Goal: Task Accomplishment & Management: Manage account settings

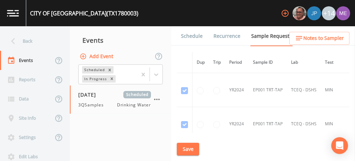
scroll to position [3715, 0]
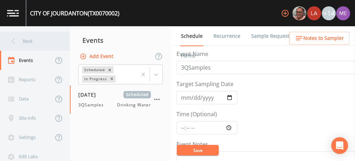
scroll to position [193, 0]
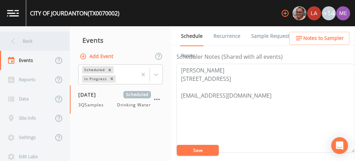
click at [30, 42] on div "Back" at bounding box center [31, 40] width 63 height 19
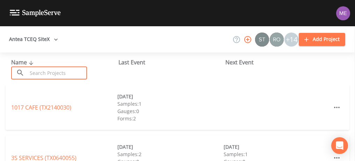
click at [35, 71] on input "text" at bounding box center [57, 72] width 60 height 13
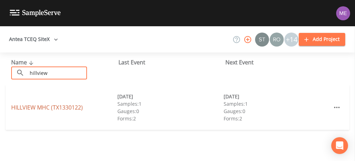
type input "hillview"
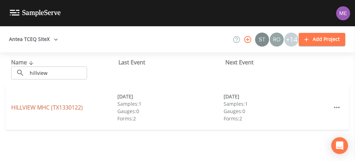
click at [26, 106] on link "HILLVIEW MHC (TX1330122)" at bounding box center [47, 107] width 72 height 8
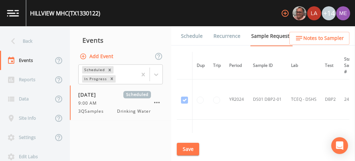
click at [189, 37] on link "Schedule" at bounding box center [192, 36] width 24 height 20
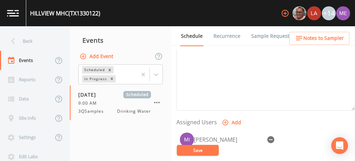
scroll to position [239, 0]
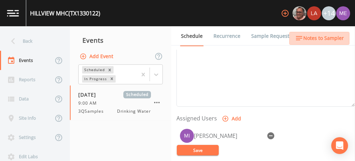
click at [330, 39] on span "Notes to Sampler" at bounding box center [323, 38] width 41 height 9
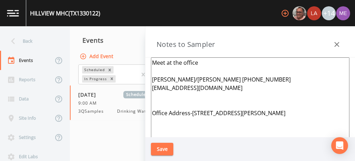
click at [330, 50] on div at bounding box center [337, 44] width 14 height 14
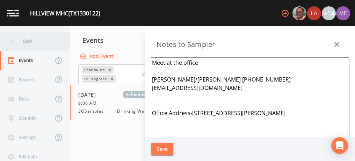
click at [22, 43] on div "Back" at bounding box center [31, 40] width 63 height 19
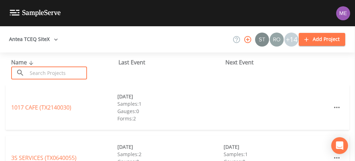
click at [47, 74] on input "text" at bounding box center [57, 72] width 60 height 13
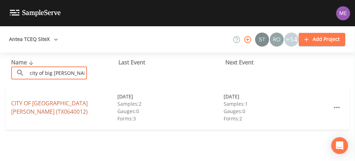
type input "city of big wells"
click at [28, 106] on link "CITY OF BIG WELLS (TX0640012)" at bounding box center [49, 107] width 76 height 16
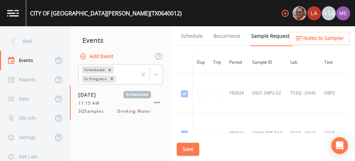
click at [193, 36] on link "Schedule" at bounding box center [192, 36] width 24 height 20
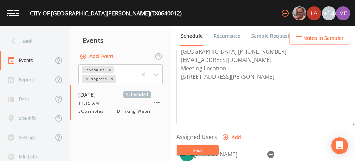
scroll to position [217, 0]
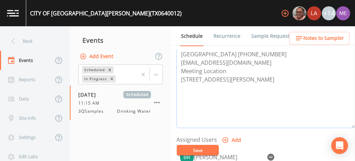
click at [249, 88] on textarea "Adrian Martinez 830-457-4462 City Hall 830-457-2218 adrianmartinez342@yahoo.com…" at bounding box center [265, 83] width 178 height 89
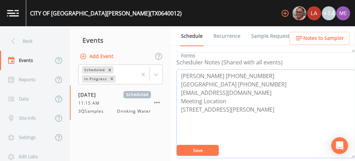
scroll to position [186, 0]
drag, startPoint x: 180, startPoint y: 109, endPoint x: 222, endPoint y: 116, distance: 42.1
click at [222, 116] on textarea "Adrian Martinez 830-457-4462 City Hall 830-457-2218 adrianmartinez342@yahoo.com…" at bounding box center [265, 114] width 178 height 89
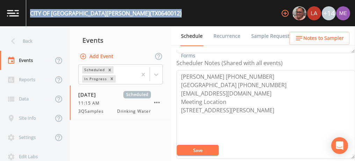
drag, startPoint x: 31, startPoint y: 13, endPoint x: 114, endPoint y: 12, distance: 83.1
click at [114, 12] on div "CITY OF BIG WELLS (TX0640012) +14" at bounding box center [177, 13] width 355 height 26
copy div "CITY OF BIG WELLS (TX0640012)"
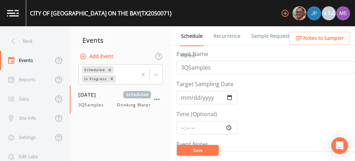
scroll to position [27, 0]
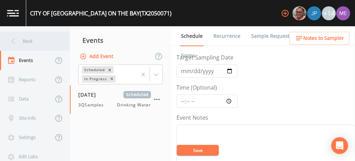
click at [29, 43] on div "Back" at bounding box center [31, 40] width 63 height 19
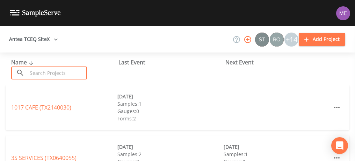
click at [42, 78] on input "text" at bounding box center [57, 72] width 60 height 13
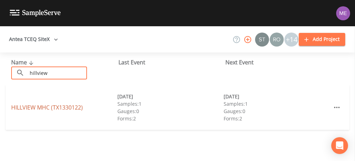
type input "hillview"
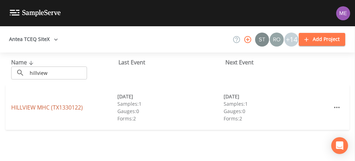
click at [43, 109] on link "HILLVIEW MHC (TX1330122)" at bounding box center [47, 107] width 72 height 8
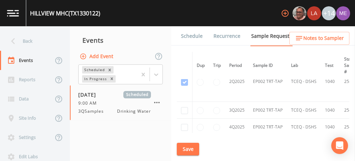
scroll to position [276, 0]
click at [184, 108] on input "checkbox" at bounding box center [184, 110] width 7 height 7
checkbox input "true"
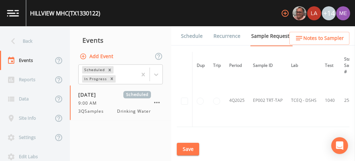
scroll to position [244, 0]
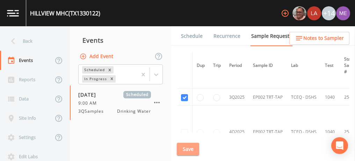
click at [188, 148] on button "Save" at bounding box center [188, 148] width 22 height 13
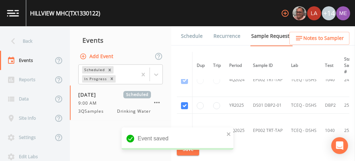
scroll to position [152, 0]
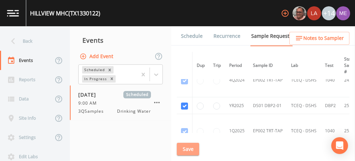
click at [186, 147] on button "Save" at bounding box center [188, 148] width 22 height 13
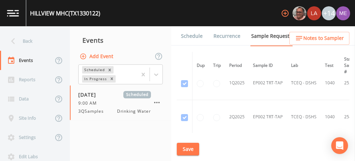
scroll to position [193, 0]
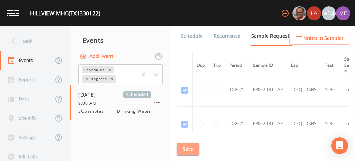
click at [186, 145] on button "Save" at bounding box center [188, 148] width 22 height 13
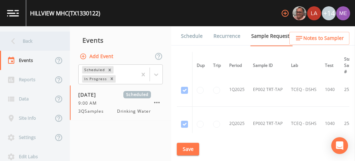
click at [34, 40] on div "Back" at bounding box center [31, 40] width 63 height 19
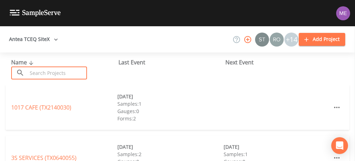
click at [43, 70] on input "text" at bounding box center [57, 72] width 60 height 13
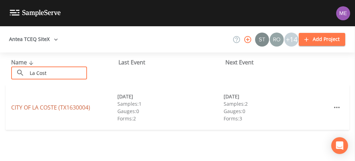
type input "La Cost"
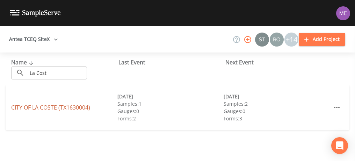
click at [48, 105] on link "CITY OF LA COSTE (TX1630004)" at bounding box center [50, 107] width 79 height 8
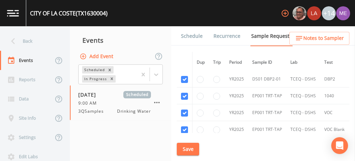
scroll to position [404, 0]
click at [184, 93] on input "checkbox" at bounding box center [184, 95] width 7 height 7
checkbox input "false"
click at [184, 110] on input "checkbox" at bounding box center [184, 112] width 7 height 7
checkbox input "false"
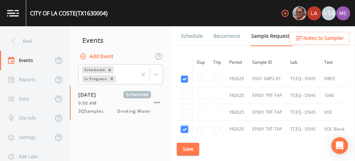
click at [185, 126] on input "checkbox" at bounding box center [184, 129] width 7 height 7
checkbox input "false"
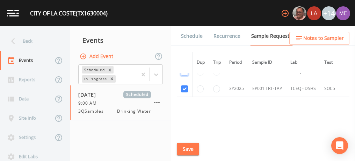
scroll to position [468, 0]
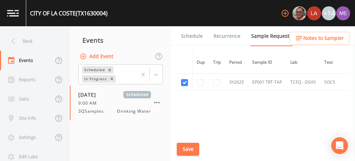
click at [184, 83] on td at bounding box center [185, 82] width 16 height 17
click at [183, 80] on input "checkbox" at bounding box center [184, 82] width 7 height 7
checkbox input "false"
click at [191, 145] on button "Save" at bounding box center [188, 148] width 22 height 13
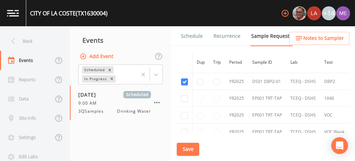
scroll to position [403, 0]
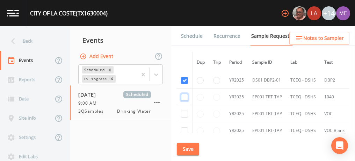
click at [185, 95] on input "checkbox" at bounding box center [184, 97] width 7 height 7
checkbox input "true"
click at [184, 111] on input "checkbox" at bounding box center [184, 113] width 7 height 7
checkbox input "true"
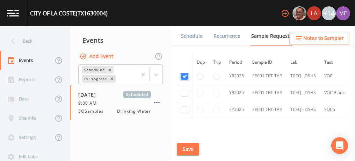
scroll to position [443, 0]
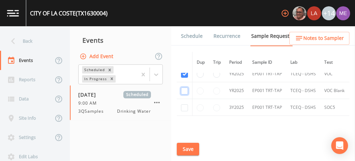
click at [183, 89] on input "checkbox" at bounding box center [184, 90] width 7 height 7
checkbox input "true"
click at [186, 106] on input "checkbox" at bounding box center [184, 107] width 7 height 7
checkbox input "true"
click at [180, 147] on button "Save" at bounding box center [188, 148] width 22 height 13
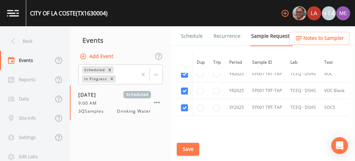
click at [193, 36] on link "Schedule" at bounding box center [192, 36] width 24 height 20
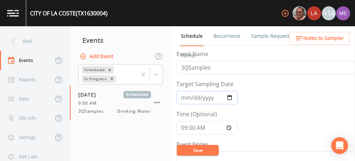
click at [191, 99] on input "2025-09-10" at bounding box center [206, 97] width 61 height 13
type input "2025-09-11"
click at [204, 149] on button "Save" at bounding box center [198, 150] width 42 height 10
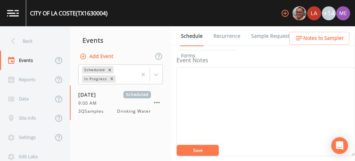
scroll to position [77, 0]
click at [280, 110] on textarea "Event Notes" at bounding box center [265, 118] width 178 height 89
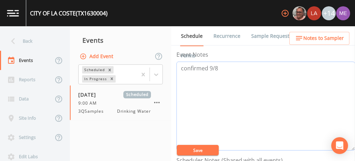
scroll to position [90, 0]
type textarea "confirmed 9/8"
click at [204, 151] on button "Save" at bounding box center [198, 150] width 42 height 10
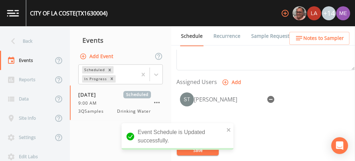
scroll to position [277, 0]
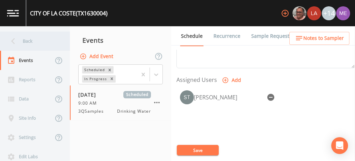
click at [30, 41] on div "Back" at bounding box center [31, 40] width 63 height 19
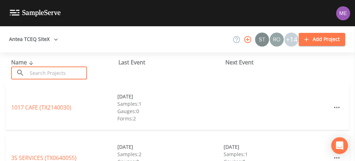
click at [64, 78] on input "text" at bounding box center [57, 72] width 60 height 13
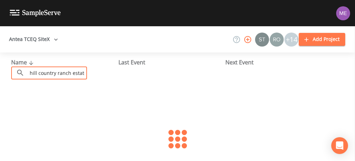
scroll to position [0, 1]
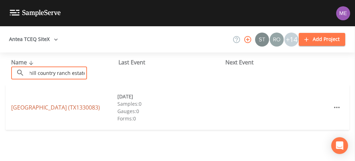
type input "hill country ranch estates"
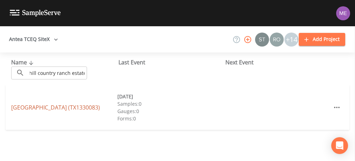
scroll to position [0, 0]
click at [66, 103] on link "HILL COUNTRY RANCH ESTATES (TX1330083)" at bounding box center [55, 107] width 89 height 8
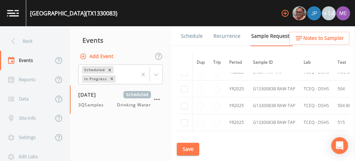
scroll to position [325, 0]
click at [196, 34] on link "Schedule" at bounding box center [192, 36] width 24 height 20
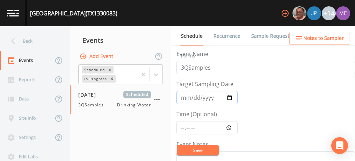
click at [229, 96] on input "2025-08-14" at bounding box center [206, 97] width 61 height 13
type input "2025-09-08"
click at [183, 125] on input "Time (Optional)" at bounding box center [206, 127] width 61 height 13
type input "12:00"
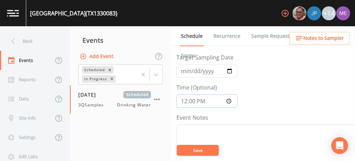
scroll to position [57, 0]
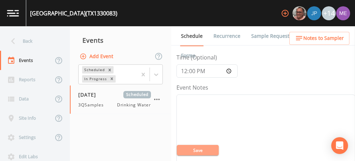
click at [197, 150] on button "Save" at bounding box center [198, 150] width 42 height 10
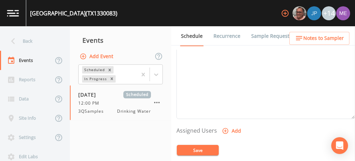
scroll to position [270, 0]
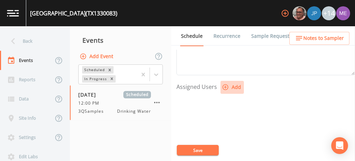
click at [223, 84] on icon "button" at bounding box center [225, 86] width 7 height 7
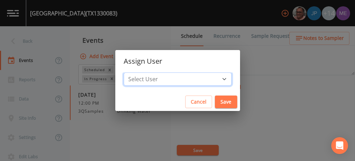
click at [213, 80] on select "Select User Mike Franklin Joshua gere Paul Lauren Saenz David Weber Zachary Eva…" at bounding box center [178, 78] width 108 height 13
select select "82fcd260-406f-4720-af66-0de7f1917f1c"
click at [134, 72] on select "Select User Mike Franklin Joshua gere Paul Lauren Saenz David Weber Zachary Eva…" at bounding box center [178, 78] width 108 height 13
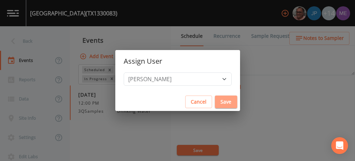
click at [215, 100] on button "Save" at bounding box center [226, 101] width 22 height 13
select select
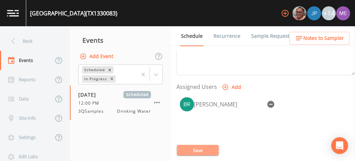
click at [198, 147] on button "Save" at bounding box center [198, 150] width 42 height 10
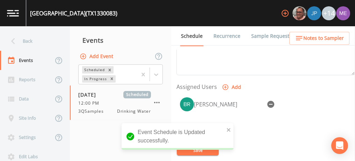
click at [264, 36] on link "Sample Requests" at bounding box center [271, 36] width 43 height 20
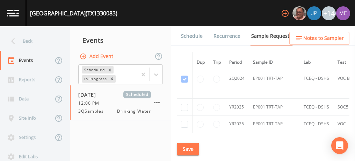
scroll to position [255, 0]
click at [183, 105] on input "checkbox" at bounding box center [184, 107] width 7 height 7
checkbox input "true"
click at [183, 122] on input "checkbox" at bounding box center [184, 124] width 7 height 7
checkbox input "true"
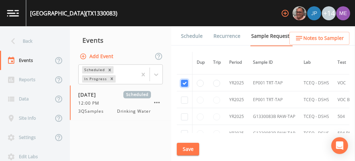
scroll to position [298, 0]
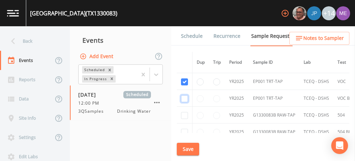
click at [184, 95] on input "checkbox" at bounding box center [184, 98] width 7 height 7
checkbox input "true"
click at [185, 112] on input "checkbox" at bounding box center [184, 115] width 7 height 7
checkbox input "true"
click at [184, 129] on input "checkbox" at bounding box center [184, 132] width 7 height 7
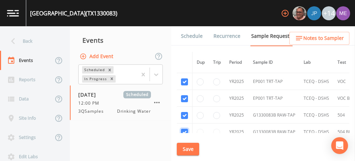
checkbox input "true"
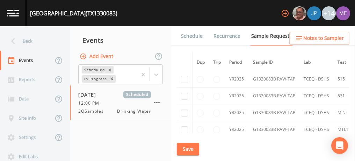
scroll to position [367, 0]
click at [185, 76] on input "checkbox" at bounding box center [184, 79] width 7 height 7
checkbox input "true"
click at [184, 93] on input "checkbox" at bounding box center [184, 96] width 7 height 7
checkbox input "true"
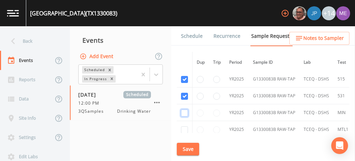
click at [185, 111] on input "checkbox" at bounding box center [184, 112] width 7 height 7
checkbox input "true"
click at [184, 126] on input "checkbox" at bounding box center [184, 129] width 7 height 7
checkbox input "true"
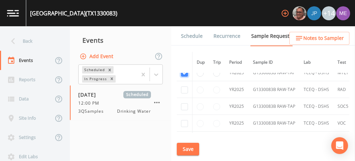
scroll to position [425, 0]
click at [184, 86] on input "checkbox" at bounding box center [184, 89] width 7 height 7
checkbox input "true"
click at [184, 104] on input "checkbox" at bounding box center [184, 105] width 7 height 7
checkbox input "true"
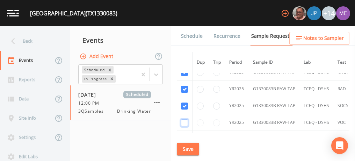
click at [183, 119] on input "checkbox" at bounding box center [184, 122] width 7 height 7
checkbox input "true"
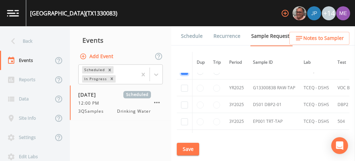
scroll to position [476, 0]
click at [185, 85] on input "checkbox" at bounding box center [184, 87] width 7 height 7
checkbox input "true"
click at [185, 102] on input "checkbox" at bounding box center [184, 104] width 7 height 7
checkbox input "true"
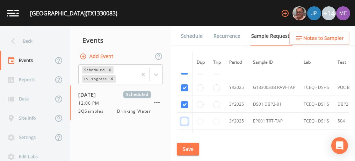
click at [185, 118] on input "checkbox" at bounding box center [184, 121] width 7 height 7
checkbox input "true"
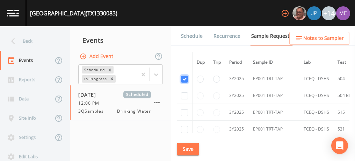
scroll to position [521, 0]
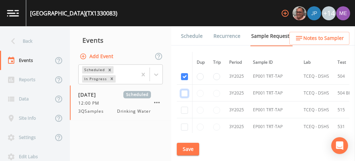
click at [185, 90] on input "checkbox" at bounding box center [184, 93] width 7 height 7
checkbox input "true"
click at [184, 107] on input "checkbox" at bounding box center [184, 110] width 7 height 7
checkbox input "true"
click at [184, 123] on input "checkbox" at bounding box center [184, 126] width 7 height 7
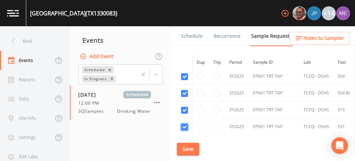
checkbox input "true"
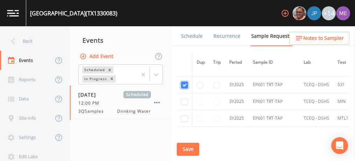
scroll to position [563, 0]
click at [186, 98] on input "checkbox" at bounding box center [184, 101] width 7 height 7
checkbox input "true"
click at [183, 115] on input "checkbox" at bounding box center [184, 118] width 7 height 7
checkbox input "true"
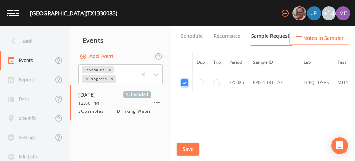
scroll to position [599, 0]
click at [186, 147] on button "Save" at bounding box center [188, 148] width 22 height 13
click at [188, 145] on button "Save" at bounding box center [188, 148] width 22 height 13
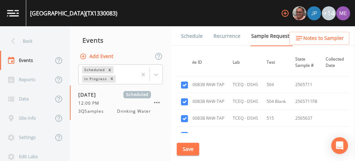
scroll to position [328, 0]
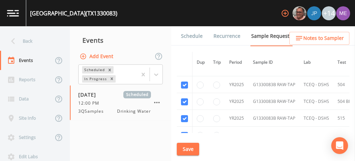
click at [191, 36] on link "Schedule" at bounding box center [192, 36] width 24 height 20
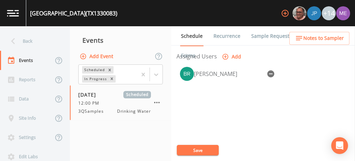
scroll to position [301, 0]
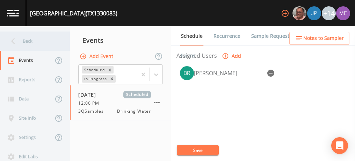
click at [27, 41] on div "Back" at bounding box center [31, 40] width 63 height 19
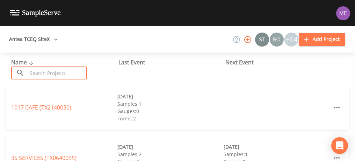
click at [33, 69] on input "text" at bounding box center [57, 72] width 60 height 13
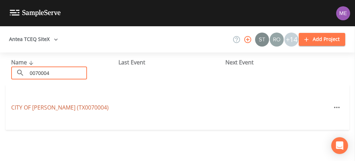
type input "0070004"
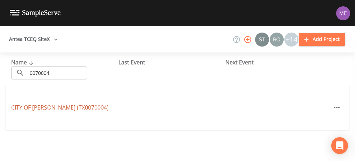
click at [44, 105] on link "CITY OF LYTLE (TX0070004)" at bounding box center [59, 107] width 97 height 8
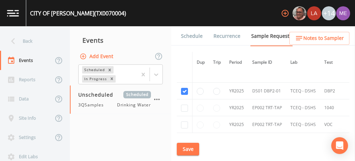
scroll to position [191, 0]
click at [184, 105] on input "checkbox" at bounding box center [184, 108] width 7 height 7
checkbox input "true"
click at [184, 124] on input "checkbox" at bounding box center [184, 125] width 7 height 7
checkbox input "true"
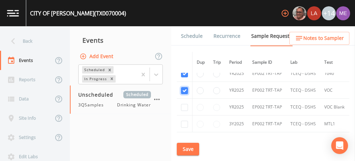
scroll to position [226, 0]
click at [183, 106] on input "checkbox" at bounding box center [184, 106] width 7 height 7
checkbox input "true"
click at [184, 121] on input "checkbox" at bounding box center [184, 123] width 7 height 7
checkbox input "true"
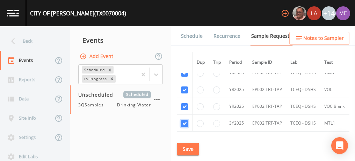
scroll to position [249, 0]
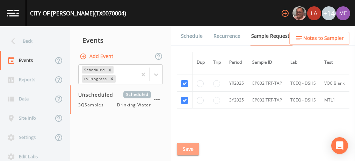
click at [186, 146] on button "Save" at bounding box center [188, 148] width 22 height 13
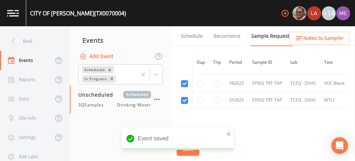
click at [190, 38] on link "Schedule" at bounding box center [192, 36] width 24 height 20
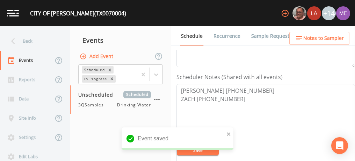
scroll to position [173, 0]
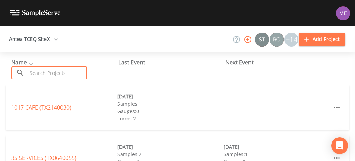
click at [51, 78] on input "text" at bounding box center [57, 72] width 60 height 13
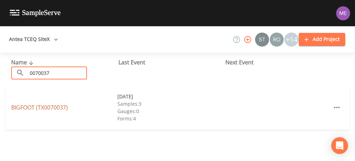
type input "0070037"
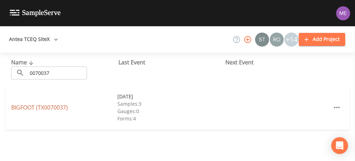
click at [25, 109] on link "BIGFOOT (TX0070037)" at bounding box center [39, 107] width 57 height 8
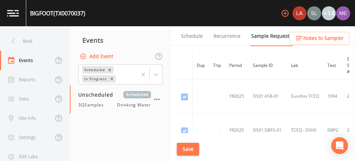
click at [187, 34] on link "Schedule" at bounding box center [192, 36] width 24 height 20
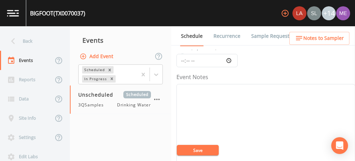
scroll to position [155, 0]
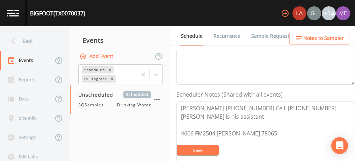
click at [263, 34] on link "Sample Requests" at bounding box center [271, 36] width 43 height 20
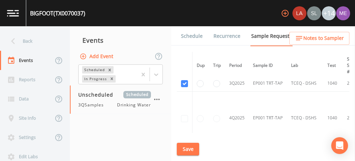
scroll to position [210, 0]
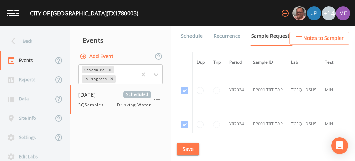
scroll to position [3715, 0]
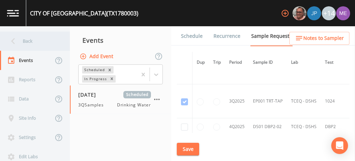
click at [27, 42] on div "Back" at bounding box center [31, 40] width 63 height 19
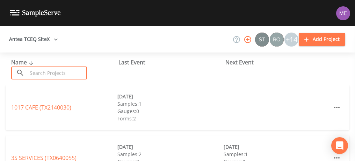
click at [47, 69] on input "text" at bounding box center [57, 72] width 60 height 13
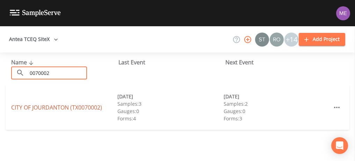
type input "0070002"
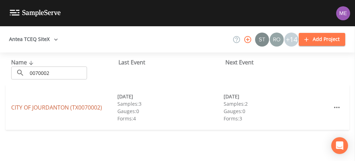
click at [49, 107] on link "CITY OF [GEOGRAPHIC_DATA] (TX0070002)" at bounding box center [56, 107] width 91 height 8
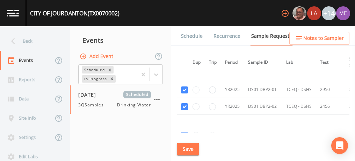
scroll to position [590, 4]
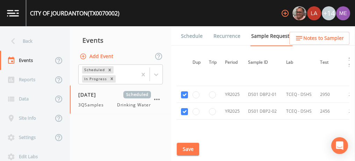
click at [191, 36] on link "Schedule" at bounding box center [192, 36] width 24 height 20
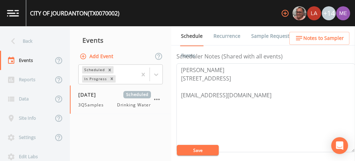
scroll to position [193, 0]
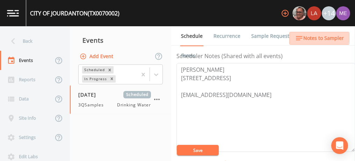
click at [316, 35] on span "Notes to Sampler" at bounding box center [323, 38] width 41 height 9
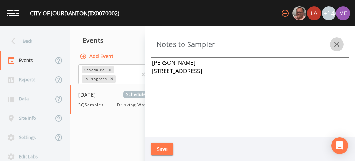
click at [337, 43] on icon "button" at bounding box center [336, 44] width 8 height 8
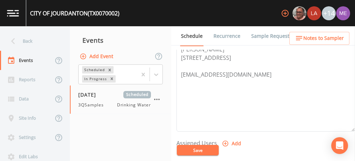
scroll to position [214, 0]
click at [259, 34] on link "Sample Requests" at bounding box center [271, 36] width 43 height 20
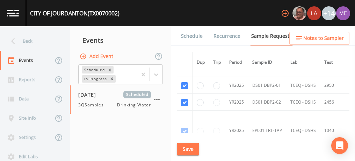
scroll to position [599, 0]
click at [190, 35] on link "Schedule" at bounding box center [192, 36] width 24 height 20
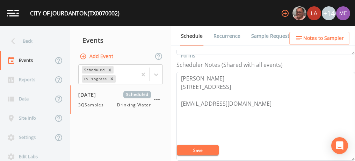
scroll to position [186, 0]
click at [257, 109] on textarea "Kristian Freeze 539 S HIGHWAY 83 UVALDE, TX 78801-6127 kfreeze@nueces-ra.org" at bounding box center [265, 115] width 178 height 89
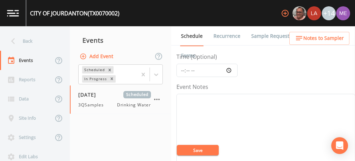
scroll to position [52, 0]
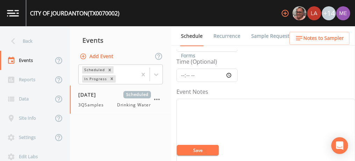
type textarea "Kristian Freeze 539 S HIGHWAY 83 UVALDE, TX 78801-6127 kfreeze@nueces-ra.org 30…"
click at [183, 74] on input "Time (Optional)" at bounding box center [206, 74] width 61 height 13
type input "10:30"
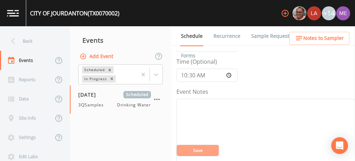
click at [202, 148] on button "Save" at bounding box center [198, 150] width 42 height 10
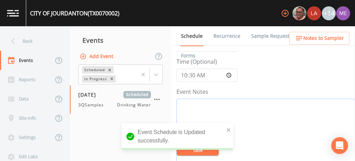
click at [194, 100] on textarea "Event Notes" at bounding box center [265, 142] width 178 height 89
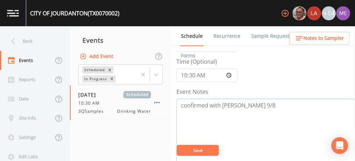
type textarea "confirmed with kristian 9/8"
click at [203, 149] on button "Save" at bounding box center [198, 150] width 42 height 10
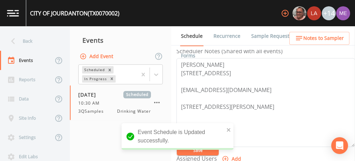
scroll to position [199, 0]
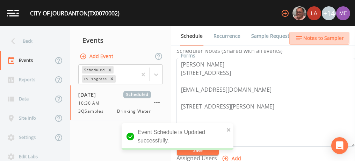
click at [301, 37] on icon "button" at bounding box center [299, 38] width 8 height 8
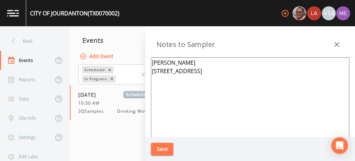
click at [229, 81] on textarea "Kristian Freeze 539 S HIGHWAY 83 UVALDE, TX 78801-6127" at bounding box center [250, 142] width 198 height 170
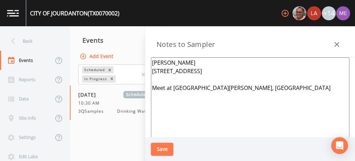
type textarea "Kristian Freeze 539 S HIGHWAY 83 UVALDE, TX 78801-6127 Meet at 3011 Campbell, J…"
click at [157, 148] on button "Save" at bounding box center [162, 148] width 22 height 13
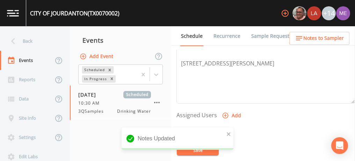
scroll to position [277, 0]
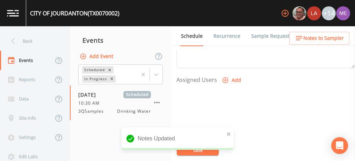
click at [224, 79] on icon "button" at bounding box center [225, 79] width 7 height 7
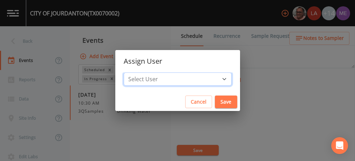
click at [213, 79] on select "Select User [PERSON_NAME] [PERSON_NAME] [PERSON_NAME] [PERSON_NAME] [PERSON_NAM…" at bounding box center [178, 78] width 108 height 13
click at [134, 72] on select "Select User [PERSON_NAME] [PERSON_NAME] [PERSON_NAME] [PERSON_NAME] [PERSON_NAM…" at bounding box center [178, 78] width 108 height 13
click at [213, 78] on select "Select User [PERSON_NAME] [PERSON_NAME] [PERSON_NAME] [PERSON_NAME] [PERSON_NAM…" at bounding box center [178, 78] width 108 height 13
select select "82fcd260-406f-4720-af66-0de7f1917f1c"
click at [134, 72] on select "Select User [PERSON_NAME] [PERSON_NAME] [PERSON_NAME] [PERSON_NAME] [PERSON_NAM…" at bounding box center [178, 78] width 108 height 13
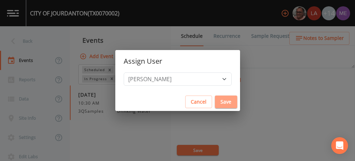
click at [218, 101] on button "Save" at bounding box center [226, 101] width 22 height 13
select select
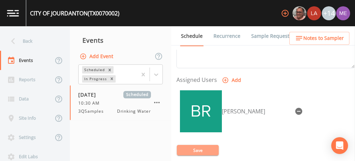
click at [192, 151] on button "Save" at bounding box center [198, 150] width 42 height 10
click at [204, 146] on button "Save" at bounding box center [198, 150] width 42 height 10
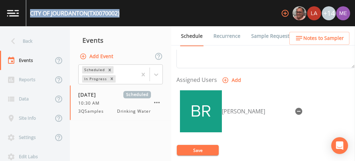
drag, startPoint x: 30, startPoint y: 12, endPoint x: 122, endPoint y: 15, distance: 91.6
click at [122, 15] on div "CITY OF JOURDANTON (TX0070002) +14" at bounding box center [177, 13] width 355 height 26
copy div "CITY OF JOURDANTON (TX0070002)"
click at [196, 152] on button "Save" at bounding box center [198, 150] width 42 height 10
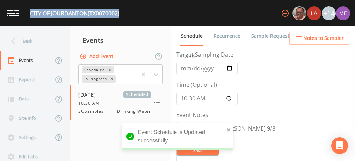
scroll to position [18, 0]
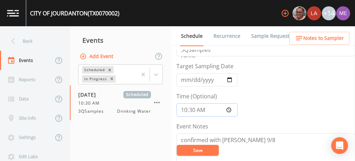
click at [185, 107] on input "10:30" at bounding box center [206, 109] width 61 height 13
type input "09:00"
click at [191, 151] on button "Save" at bounding box center [198, 150] width 42 height 10
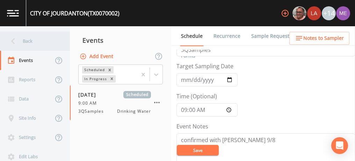
click at [25, 41] on div "Back" at bounding box center [31, 40] width 63 height 19
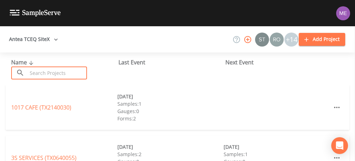
click at [41, 71] on input "text" at bounding box center [57, 72] width 60 height 13
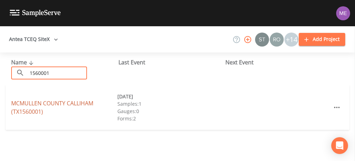
type input "1560001"
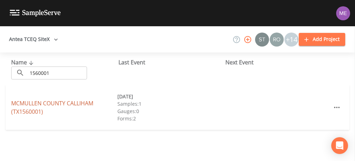
click at [53, 102] on link "MCMULLEN COUNTY CALLIHAM (TX1560001)" at bounding box center [52, 107] width 82 height 16
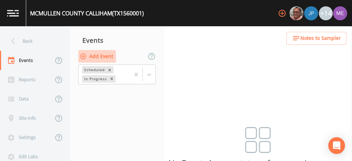
click at [108, 57] on button "Add Event" at bounding box center [97, 56] width 38 height 13
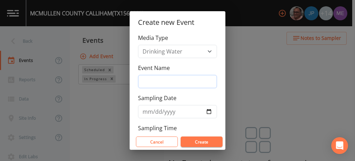
click at [147, 79] on input "Event Name" at bounding box center [177, 81] width 79 height 13
type input "3QSamples"
click at [147, 112] on input "Sampling Date" at bounding box center [177, 111] width 79 height 13
type input "[DATE]"
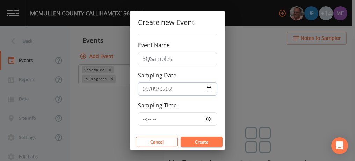
scroll to position [24, 0]
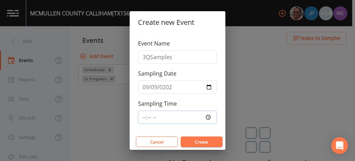
click at [144, 113] on input "Sampling Time" at bounding box center [177, 116] width 79 height 13
type input "10:30"
click at [193, 138] on button "Create" at bounding box center [202, 141] width 42 height 10
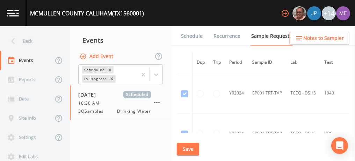
click at [185, 36] on link "Schedule" at bounding box center [192, 36] width 24 height 20
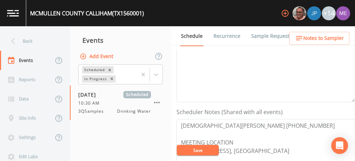
scroll to position [138, 0]
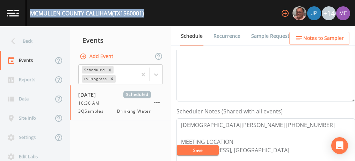
drag, startPoint x: 30, startPoint y: 12, endPoint x: 148, endPoint y: 17, distance: 118.2
click at [148, 17] on div "MCMULLEN COUNTY CALLIHAM (TX1560001) +14" at bounding box center [177, 13] width 355 height 26
copy div "MCMULLEN COUNTY CALLIHAM (TX1560001)"
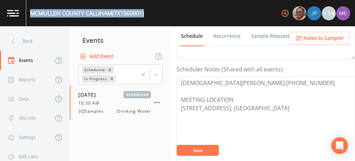
scroll to position [183, 0]
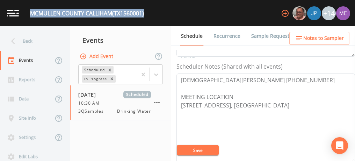
click at [252, 36] on link "Sample Requests" at bounding box center [271, 36] width 43 height 20
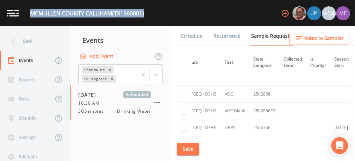
scroll to position [269, 108]
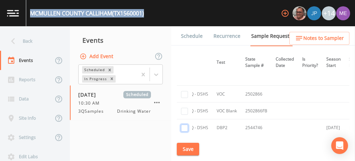
click at [184, 126] on input "checkbox" at bounding box center [184, 127] width 7 height 7
checkbox input "true"
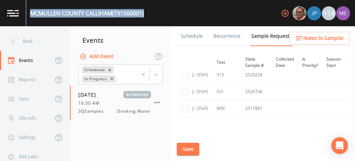
scroll to position [372, 0]
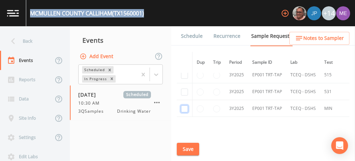
click at [185, 106] on input "checkbox" at bounding box center [184, 108] width 7 height 7
checkbox input "true"
click at [184, 90] on input "checkbox" at bounding box center [184, 91] width 7 height 7
checkbox input "true"
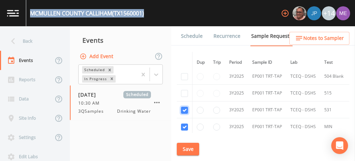
scroll to position [353, 0]
click at [184, 90] on input "checkbox" at bounding box center [184, 93] width 7 height 7
checkbox input "true"
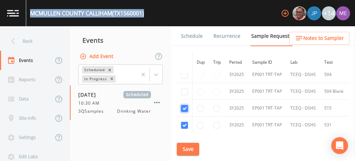
scroll to position [338, 0]
click at [184, 90] on input "checkbox" at bounding box center [184, 91] width 7 height 7
checkbox input "true"
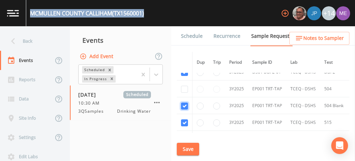
scroll to position [323, 0]
click at [184, 90] on input "checkbox" at bounding box center [184, 90] width 7 height 7
checkbox input "true"
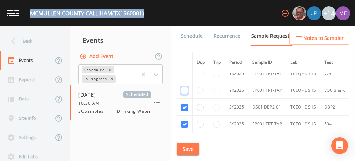
click at [184, 90] on input "checkbox" at bounding box center [184, 90] width 7 height 7
checkbox input "true"
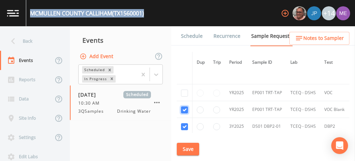
scroll to position [270, 0]
click at [184, 90] on input "checkbox" at bounding box center [184, 92] width 7 height 7
checkbox input "true"
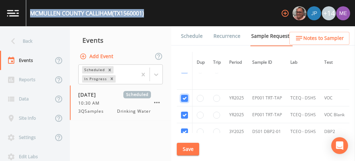
scroll to position [268, 0]
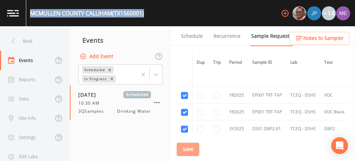
click at [189, 147] on button "Save" at bounding box center [188, 148] width 22 height 13
click at [193, 37] on link "Schedule" at bounding box center [192, 36] width 24 height 20
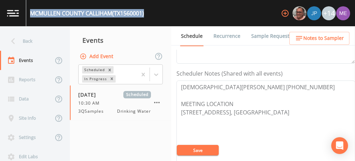
scroll to position [182, 0]
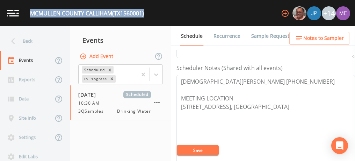
click at [311, 37] on span "Notes to Sampler" at bounding box center [323, 38] width 41 height 9
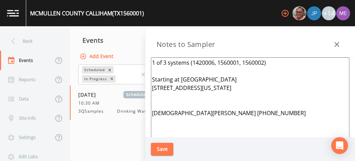
drag, startPoint x: 180, startPoint y: 78, endPoint x: 248, endPoint y: 88, distance: 69.1
click at [248, 88] on textarea "1 of 3 systems (1420006, 1560001, 1560002) Starting at [GEOGRAPHIC_DATA] [STREE…" at bounding box center [250, 142] width 198 height 170
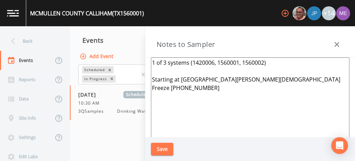
type textarea "1 of 3 systems (1420006, 1560001, 1560002) Starting at Calliham Christian Freez…"
click at [168, 147] on button "Save" at bounding box center [162, 148] width 22 height 13
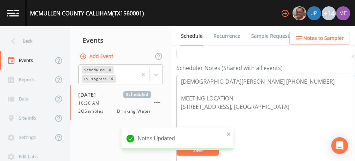
drag, startPoint x: 180, startPoint y: 95, endPoint x: 281, endPoint y: 104, distance: 101.7
click at [281, 104] on textarea "Christian Freeze 361-777-6690 MEETING LOCATION 135 QUAIL RUN, CALLIHAM78007" at bounding box center [265, 119] width 178 height 89
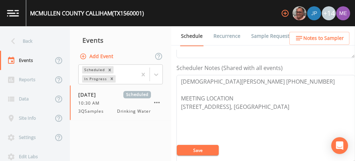
click at [310, 36] on span "Notes to Sampler" at bounding box center [323, 38] width 41 height 9
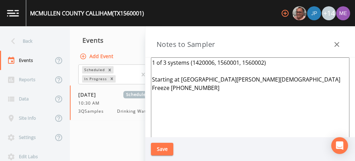
click at [182, 91] on textarea "1 of 3 systems (1420006, 1560001, 1560002) Starting at Calliham Christian Freez…" at bounding box center [250, 142] width 198 height 170
paste textarea "MEETING LOCATION 135 QUAIL RUN, CALLIHAM78007"
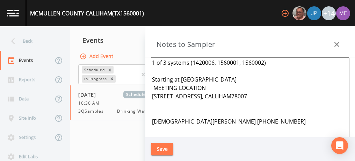
type textarea "1 of 3 systems (1420006, 1560001, 1560002) Starting at [GEOGRAPHIC_DATA] MEETIN…"
click at [163, 147] on button "Save" at bounding box center [162, 148] width 22 height 13
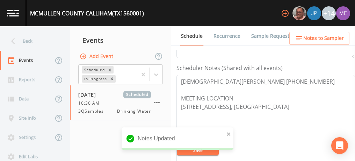
click at [322, 36] on span "Notes to Sampler" at bounding box center [323, 38] width 41 height 9
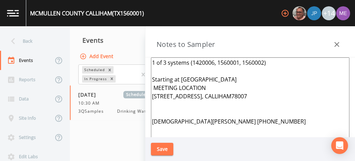
drag, startPoint x: 152, startPoint y: 61, endPoint x: 231, endPoint y: 122, distance: 99.7
click at [231, 122] on textarea "1 of 3 systems (1420006, 1560001, 1560002) Starting at [GEOGRAPHIC_DATA] MEETIN…" at bounding box center [250, 142] width 198 height 170
click at [337, 45] on icon "button" at bounding box center [336, 44] width 8 height 8
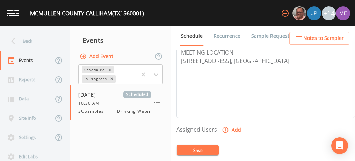
scroll to position [230, 0]
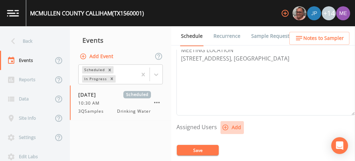
click at [223, 124] on icon "button" at bounding box center [225, 127] width 7 height 7
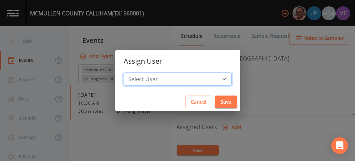
click at [213, 77] on select "Select User [PERSON_NAME] [PERSON_NAME] [PERSON_NAME] [PERSON_NAME] [PERSON_NAM…" at bounding box center [178, 78] width 108 height 13
select select "82fcd260-406f-4720-af66-0de7f1917f1c"
click at [134, 72] on select "Select User [PERSON_NAME] [PERSON_NAME] [PERSON_NAME] [PERSON_NAME] [PERSON_NAM…" at bounding box center [178, 78] width 108 height 13
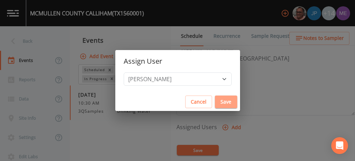
click at [215, 100] on button "Save" at bounding box center [226, 101] width 22 height 13
select select
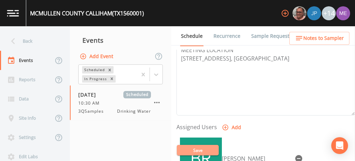
click at [202, 149] on button "Save" at bounding box center [198, 150] width 42 height 10
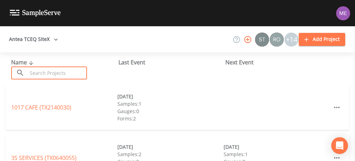
click at [38, 73] on input "text" at bounding box center [57, 72] width 60 height 13
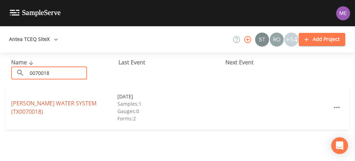
type input "0070018"
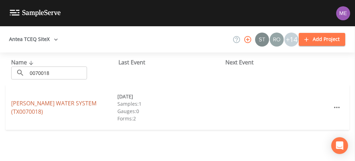
click at [42, 103] on link "[PERSON_NAME] WATER SYSTEM (TX0070018)" at bounding box center [53, 107] width 85 height 16
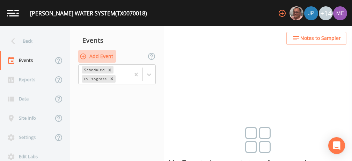
click at [103, 56] on button "Add Event" at bounding box center [97, 56] width 38 height 13
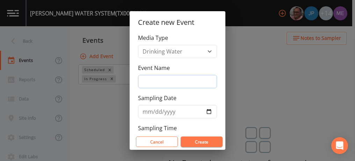
click at [145, 79] on input "Event Name" at bounding box center [177, 81] width 79 height 13
type input "3QSamples"
click at [147, 112] on input "Sampling Date" at bounding box center [177, 111] width 79 height 13
type input "[DATE]"
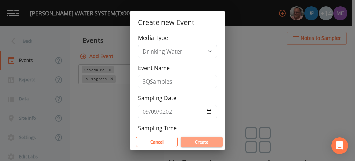
click at [191, 143] on button "Create" at bounding box center [202, 141] width 42 height 10
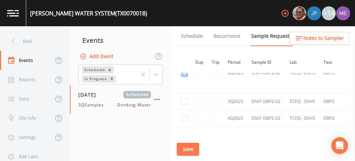
scroll to position [891, 0]
click at [188, 96] on td at bounding box center [185, 101] width 16 height 17
click at [183, 99] on input "checkbox" at bounding box center [184, 101] width 7 height 7
checkbox input "true"
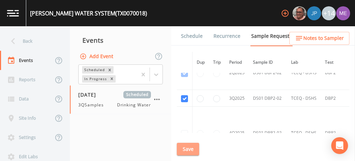
click at [184, 150] on button "Save" at bounding box center [188, 148] width 22 height 13
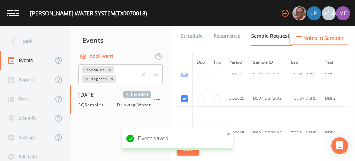
click at [187, 37] on link "Schedule" at bounding box center [192, 36] width 24 height 20
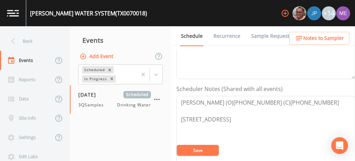
scroll to position [161, 0]
click at [271, 36] on link "Sample Requests" at bounding box center [271, 36] width 43 height 20
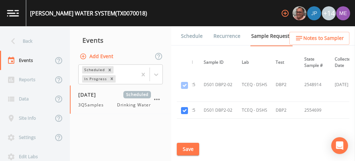
scroll to position [771, 49]
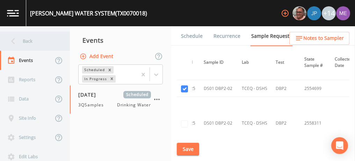
click at [28, 40] on div "Back" at bounding box center [31, 40] width 63 height 19
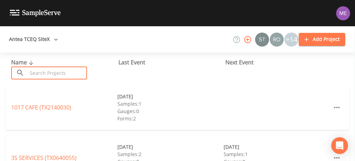
click at [39, 67] on input "text" at bounding box center [57, 72] width 60 height 13
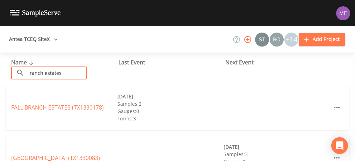
scroll to position [24, 0]
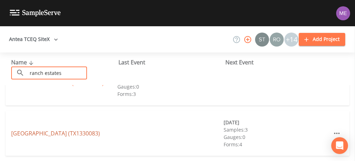
type input "ranch estates"
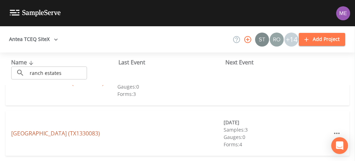
click at [60, 129] on link "HILL COUNTRY RANCH ESTATES (TX1330083)" at bounding box center [55, 133] width 89 height 8
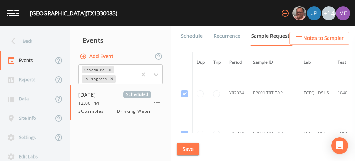
click at [191, 35] on link "Schedule" at bounding box center [192, 36] width 24 height 20
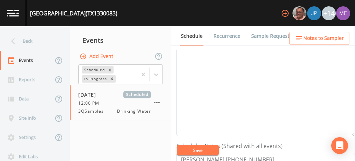
scroll to position [104, 0]
click at [263, 36] on link "Sample Requests" at bounding box center [271, 36] width 43 height 20
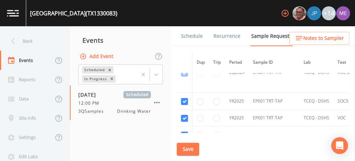
scroll to position [254, 0]
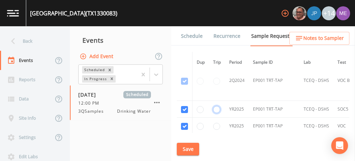
click at [218, 107] on input "radio" at bounding box center [216, 109] width 7 height 7
radio input "true"
click at [183, 148] on button "Save" at bounding box center [188, 148] width 22 height 13
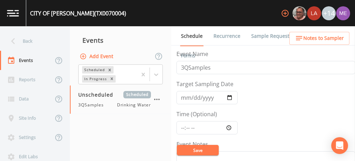
scroll to position [173, 0]
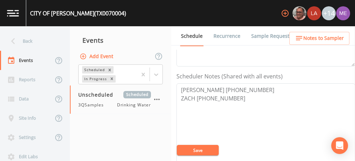
click at [261, 36] on link "Sample Requests" at bounding box center [271, 36] width 43 height 20
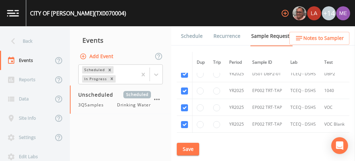
scroll to position [210, 0]
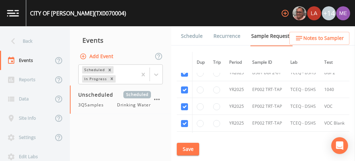
click at [196, 34] on link "Schedule" at bounding box center [192, 36] width 24 height 20
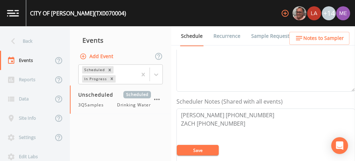
scroll to position [163, 0]
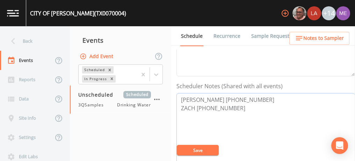
click at [248, 104] on textarea "[PERSON_NAME] [PHONE_NUMBER] ZACH [PHONE_NUMBER]" at bounding box center [265, 137] width 178 height 89
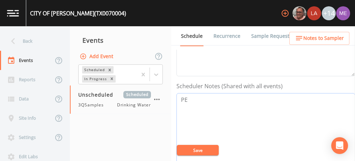
type textarea "P"
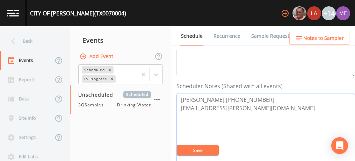
type textarea "[PERSON_NAME] [PHONE_NUMBER] [EMAIL_ADDRESS][PERSON_NAME][DOMAIN_NAME]"
click at [203, 149] on button "Save" at bounding box center [198, 150] width 42 height 10
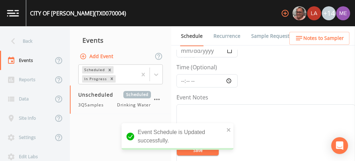
scroll to position [35, 0]
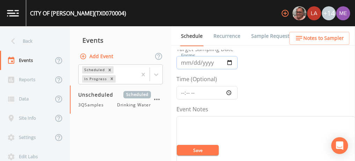
click at [183, 65] on input "Target Sampling Date" at bounding box center [206, 62] width 61 height 13
type input "[DATE]"
click at [181, 94] on input "Time (Optional)" at bounding box center [206, 92] width 61 height 13
click at [184, 92] on input "Time (Optional)" at bounding box center [206, 92] width 61 height 13
type input "13:00"
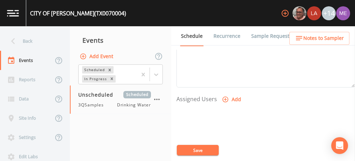
scroll to position [281, 0]
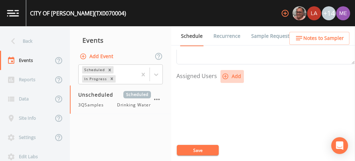
click at [226, 75] on icon "button" at bounding box center [225, 76] width 7 height 7
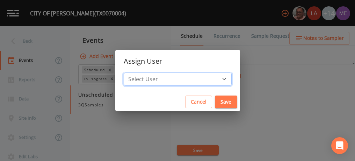
click at [215, 78] on select "Select User [PERSON_NAME] [PERSON_NAME] [PERSON_NAME] [PERSON_NAME] [PERSON_NAM…" at bounding box center [178, 78] width 108 height 13
select select "82fcd260-406f-4720-af66-0de7f1917f1c"
click at [134, 72] on select "Select User [PERSON_NAME] [PERSON_NAME] [PERSON_NAME] [PERSON_NAME] [PERSON_NAM…" at bounding box center [178, 78] width 108 height 13
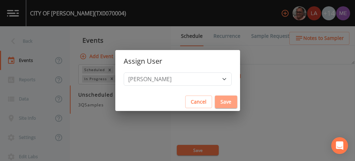
click at [217, 100] on button "Save" at bounding box center [226, 101] width 22 height 13
select select
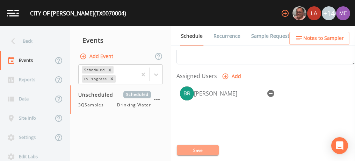
click at [194, 149] on button "Save" at bounding box center [198, 150] width 42 height 10
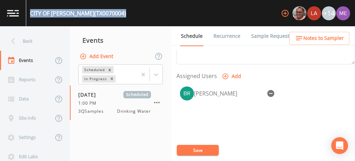
drag, startPoint x: 30, startPoint y: 14, endPoint x: 101, endPoint y: 13, distance: 70.2
click at [101, 13] on div "CITY OF [GEOGRAPHIC_DATA] (TX0070004) +14" at bounding box center [177, 13] width 355 height 26
copy div "CITY OF [GEOGRAPHIC_DATA] (TX0070004)"
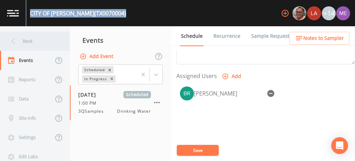
click at [26, 41] on div "Back" at bounding box center [31, 40] width 63 height 19
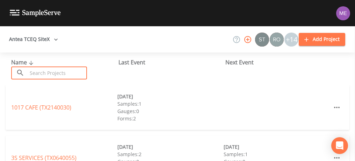
click at [42, 69] on input "text" at bounding box center [57, 72] width 60 height 13
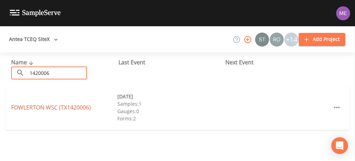
type input "1420006"
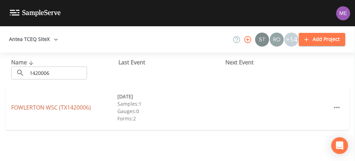
click at [42, 105] on link "FOWLERTON WSC (TX1420006)" at bounding box center [51, 107] width 80 height 8
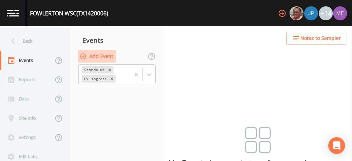
click at [109, 55] on button "Add Event" at bounding box center [97, 56] width 38 height 13
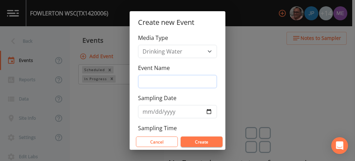
click at [153, 83] on input "Event Name" at bounding box center [177, 81] width 79 height 13
type input "3QSamples"
click at [145, 110] on input "Sampling Date" at bounding box center [177, 111] width 79 height 13
type input "[DATE]"
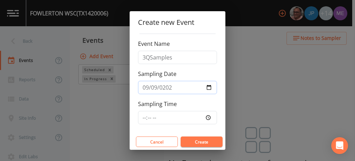
scroll to position [26, 0]
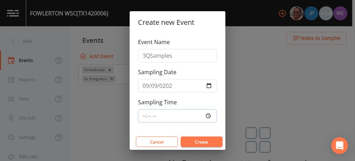
click at [144, 112] on input "Sampling Time" at bounding box center [177, 115] width 79 height 13
type input "10:30"
click at [196, 144] on button "Create" at bounding box center [202, 141] width 42 height 10
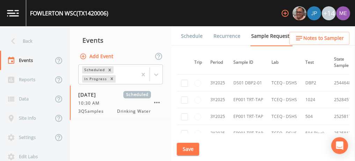
scroll to position [250, 0]
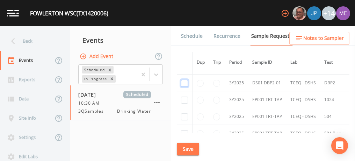
click at [184, 81] on input "checkbox" at bounding box center [184, 83] width 7 height 7
checkbox input "true"
click at [189, 146] on button "Save" at bounding box center [188, 148] width 22 height 13
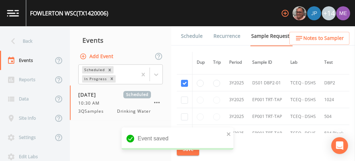
click at [187, 35] on link "Schedule" at bounding box center [192, 36] width 24 height 20
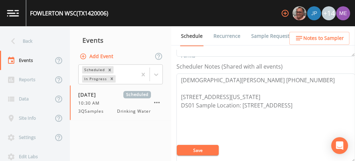
scroll to position [183, 0]
click at [203, 79] on textarea "[DEMOGRAPHIC_DATA][PERSON_NAME] [PHONE_NUMBER] [STREET_ADDRESS][US_STATE] DS01 …" at bounding box center [265, 117] width 178 height 89
type textarea "[DEMOGRAPHIC_DATA][PERSON_NAME] [PHONE_NUMBER] [STREET_ADDRESS][US_STATE] DS01 …"
click at [195, 148] on button "Save" at bounding box center [198, 150] width 42 height 10
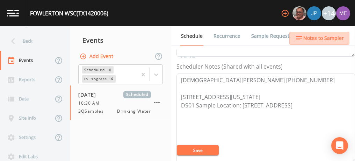
click at [314, 36] on span "Notes to Sampler" at bounding box center [323, 38] width 41 height 9
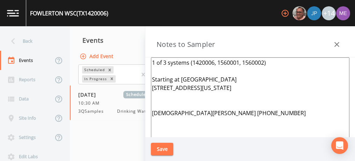
drag, startPoint x: 151, startPoint y: 59, endPoint x: 246, endPoint y: 88, distance: 98.7
click at [246, 88] on textarea "1 of 3 systems (1420006, 1560001, 1560002) Starting at [GEOGRAPHIC_DATA] [STREE…" at bounding box center [250, 142] width 198 height 170
click at [265, 89] on textarea "1 of 3 systems (1420006, 1560001, 1560002) Starting at [GEOGRAPHIC_DATA] [STREE…" at bounding box center [250, 142] width 198 height 170
drag, startPoint x: 152, startPoint y: 79, endPoint x: 253, endPoint y: 86, distance: 101.2
click at [253, 86] on textarea "1 of 3 systems (1420006, 1560001, 1560002) Starting at [GEOGRAPHIC_DATA] [STREE…" at bounding box center [250, 142] width 198 height 170
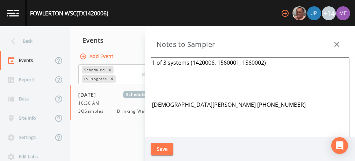
type textarea "1 of 3 systems (1420006, 1560001, 1560002) [DEMOGRAPHIC_DATA][PERSON_NAME] [PHO…"
click at [156, 145] on button "Save" at bounding box center [162, 148] width 22 height 13
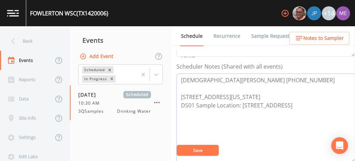
drag, startPoint x: 181, startPoint y: 103, endPoint x: 324, endPoint y: 103, distance: 143.2
click at [324, 103] on textarea "[DEMOGRAPHIC_DATA][PERSON_NAME] [PHONE_NUMBER] [STREET_ADDRESS][US_STATE] DS01 …" at bounding box center [265, 117] width 178 height 89
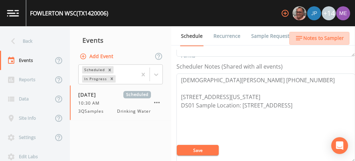
click at [325, 38] on span "Notes to Sampler" at bounding box center [323, 38] width 41 height 9
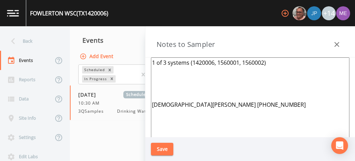
click at [158, 81] on textarea "1 of 3 systems (1420006, 1560001, 1560002) [DEMOGRAPHIC_DATA][PERSON_NAME] [PHO…" at bounding box center [250, 142] width 198 height 170
paste textarea "DS01 Sample Location: [STREET_ADDRESS]"
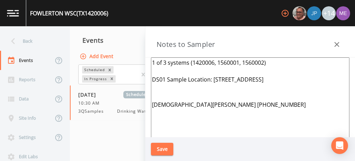
type textarea "1 of 3 systems (1420006, 1560001, 1560002) DS01 Sample Location: [STREET_ADDRES…"
click at [167, 148] on button "Save" at bounding box center [162, 148] width 22 height 13
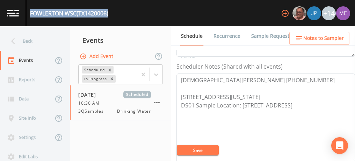
drag, startPoint x: 31, startPoint y: 12, endPoint x: 111, endPoint y: 16, distance: 80.4
click at [111, 16] on div "FOWLERTON WSC (TX1420006) +14" at bounding box center [177, 13] width 355 height 26
copy div "FOWLERTON WSC (TX1420006)"
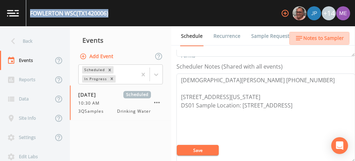
click at [313, 37] on span "Notes to Sampler" at bounding box center [323, 38] width 41 height 9
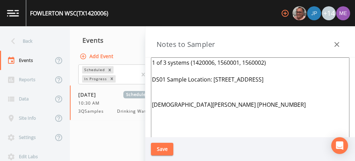
drag, startPoint x: 151, startPoint y: 61, endPoint x: 236, endPoint y: 107, distance: 96.2
click at [236, 107] on textarea "1 of 3 systems (1420006, 1560001, 1560002) DS01 Sample Location: [STREET_ADDRES…" at bounding box center [250, 142] width 198 height 170
paste textarea "Starting at [GEOGRAPHIC_DATA] MEETING LOCATION [STREET_ADDRESS], CALLIHAM78007 …"
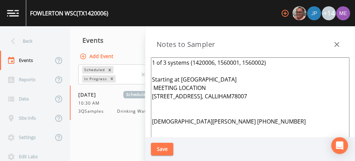
type textarea "1 of 3 systems (1420006, 1560001, 1560002) Starting at [GEOGRAPHIC_DATA] MEETIN…"
click at [166, 148] on button "Save" at bounding box center [162, 148] width 22 height 13
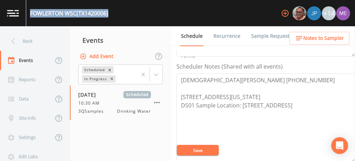
drag, startPoint x: 30, startPoint y: 11, endPoint x: 110, endPoint y: 18, distance: 80.3
click at [110, 18] on div "FOWLERTON WSC (TX1420006) +14" at bounding box center [177, 13] width 355 height 26
copy div "FOWLERTON WSC (TX1420006)"
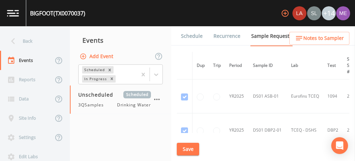
scroll to position [210, 0]
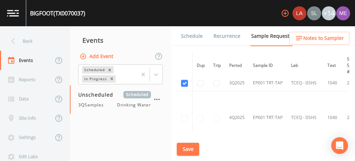
click at [185, 148] on button "Save" at bounding box center [188, 148] width 22 height 13
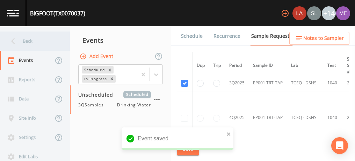
click at [29, 41] on div "Back" at bounding box center [31, 40] width 63 height 19
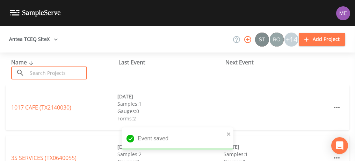
click at [45, 70] on input "text" at bounding box center [57, 72] width 60 height 13
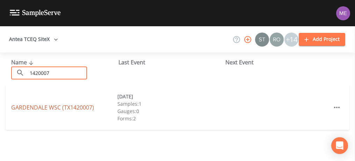
type input "1420007"
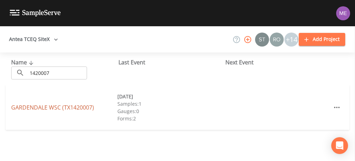
click at [50, 110] on link "GARDENDALE WSC (TX1420007)" at bounding box center [52, 107] width 83 height 8
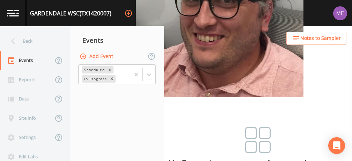
click at [104, 58] on button "Add Event" at bounding box center [97, 56] width 38 height 13
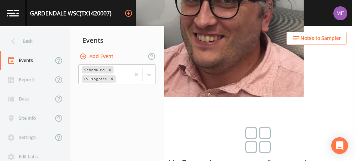
type input "3QSamples"
type input "2025-09-09"
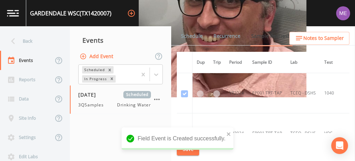
click at [186, 35] on link "Schedule" at bounding box center [192, 36] width 24 height 20
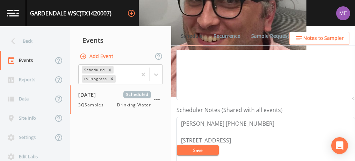
scroll to position [140, 0]
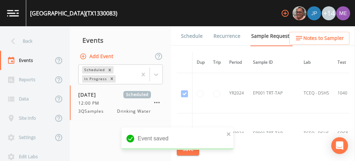
scroll to position [254, 0]
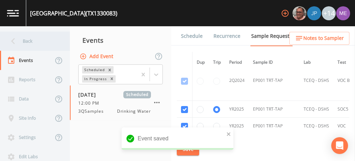
click at [30, 39] on div "Back" at bounding box center [31, 40] width 63 height 19
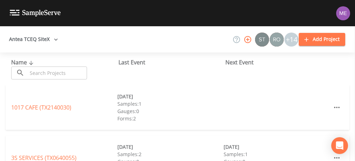
click at [48, 73] on input "text" at bounding box center [57, 72] width 60 height 13
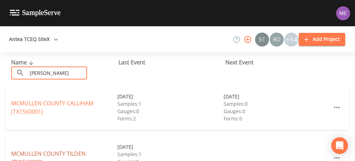
type input "mcmullen"
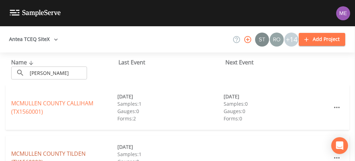
click at [59, 152] on link "MCMULLEN COUNTY TILDEN (TX1560002)" at bounding box center [48, 157] width 74 height 16
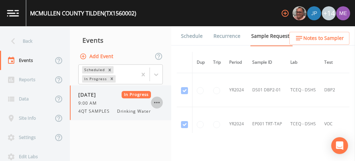
click at [155, 102] on icon "button" at bounding box center [157, 102] width 8 height 8
click at [191, 34] on link "Schedule" at bounding box center [192, 36] width 24 height 20
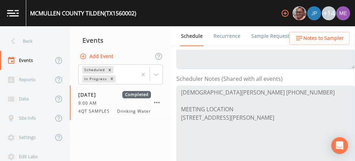
scroll to position [172, 0]
click at [105, 55] on button "Add Event" at bounding box center [97, 56] width 38 height 13
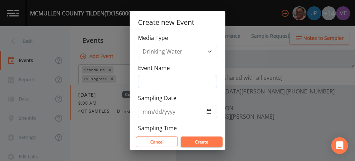
click at [149, 81] on input "Event Name" at bounding box center [177, 81] width 79 height 13
type input "3QSamples"
click at [147, 111] on input "Sampling Date" at bounding box center [177, 111] width 79 height 13
type input "2025-09-09"
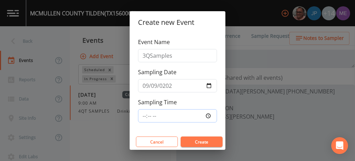
click at [143, 113] on input "Sampling Time" at bounding box center [177, 115] width 79 height 13
type input "10:30"
click at [193, 142] on button "Create" at bounding box center [202, 141] width 42 height 10
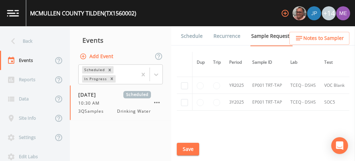
scroll to position [402, 0]
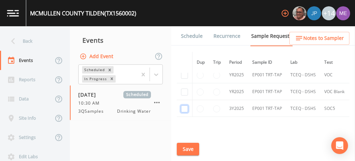
click at [185, 105] on input "checkbox" at bounding box center [184, 108] width 7 height 7
checkbox input "true"
click at [184, 90] on input "checkbox" at bounding box center [184, 91] width 7 height 7
checkbox input "true"
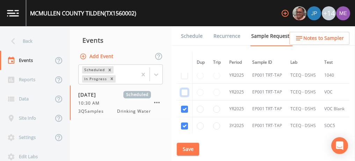
click at [184, 90] on input "checkbox" at bounding box center [184, 92] width 7 height 7
checkbox input "true"
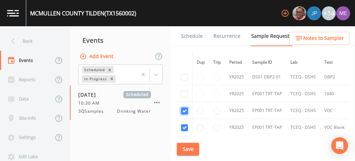
scroll to position [365, 0]
click at [184, 92] on input "checkbox" at bounding box center [184, 95] width 7 height 7
checkbox input "true"
click at [184, 90] on input "checkbox" at bounding box center [184, 93] width 7 height 7
checkbox input "true"
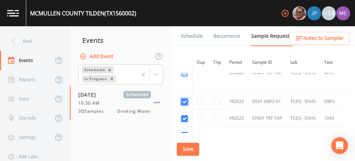
scroll to position [342, 0]
click at [189, 146] on button "Save" at bounding box center [188, 148] width 22 height 13
click at [193, 35] on link "Schedule" at bounding box center [192, 36] width 24 height 20
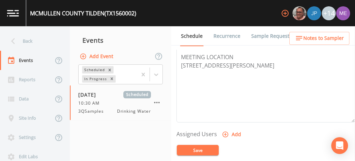
scroll to position [226, 0]
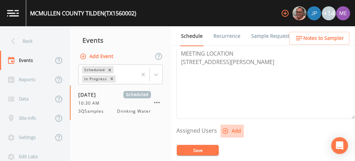
click at [225, 128] on icon "button" at bounding box center [225, 130] width 7 height 7
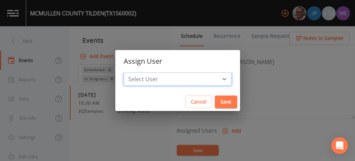
click at [213, 79] on select "Select User Mike Franklin Joshua gere Paul Lauren Saenz David Weber Zachary Eva…" at bounding box center [178, 78] width 108 height 13
select select "82fcd260-406f-4720-af66-0de7f1917f1c"
click at [134, 72] on select "Select User Mike Franklin Joshua gere Paul Lauren Saenz David Weber Zachary Eva…" at bounding box center [178, 78] width 108 height 13
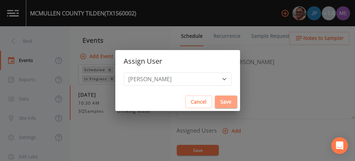
click at [215, 102] on button "Save" at bounding box center [226, 101] width 22 height 13
select select
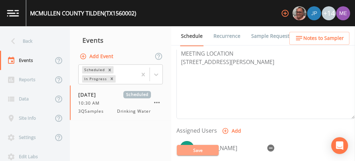
click at [201, 150] on button "Save" at bounding box center [198, 150] width 42 height 10
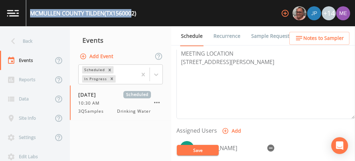
drag, startPoint x: 30, startPoint y: 13, endPoint x: 133, endPoint y: 11, distance: 103.8
click at [133, 11] on div "MCMULLEN COUNTY TILDEN (TX1560002)" at bounding box center [83, 13] width 106 height 8
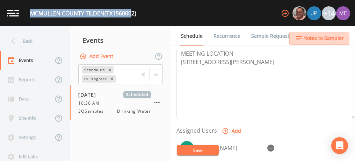
click at [313, 39] on span "Notes to Sampler" at bounding box center [323, 38] width 41 height 9
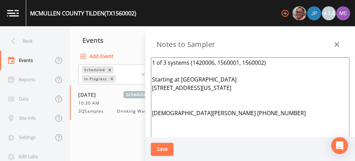
drag, startPoint x: 152, startPoint y: 59, endPoint x: 236, endPoint y: 112, distance: 100.3
click at [236, 112] on textarea "1 of 3 systems (1420006, 1560001, 1560002) Starting at Fowlerton WSC 851 COLORA…" at bounding box center [250, 142] width 198 height 170
paste textarea "Calliham MEETING LOCATION 135 QUAIL RUN, CALLIHAM78007 Christian Freeze 361-777…"
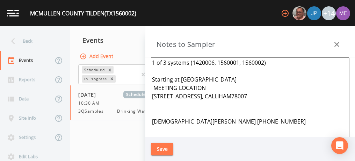
type textarea "1 of 3 systems (1420006, 1560001, 1560002) Starting at Calliham MEETING LOCATIO…"
click at [170, 148] on button "Save" at bounding box center [162, 148] width 22 height 13
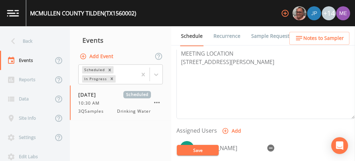
click at [256, 35] on link "Sample Requests" at bounding box center [271, 36] width 43 height 20
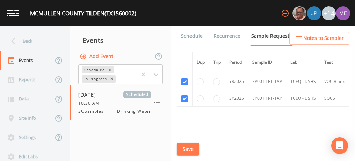
scroll to position [412, 0]
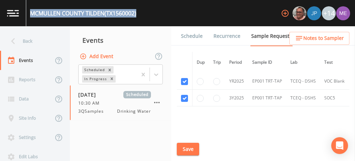
drag, startPoint x: 30, startPoint y: 12, endPoint x: 139, endPoint y: 14, distance: 109.3
click at [139, 14] on div "MCMULLEN COUNTY TILDEN (TX1560002) +14" at bounding box center [177, 13] width 355 height 26
copy div "MCMULLEN COUNTY TILDEN (TX1560002)"
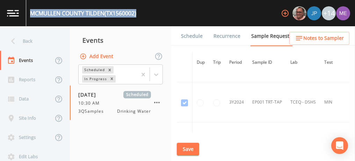
scroll to position [272, 0]
click at [189, 36] on link "Schedule" at bounding box center [192, 36] width 24 height 20
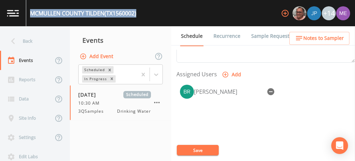
scroll to position [284, 0]
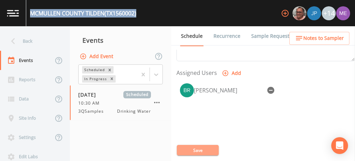
click at [193, 149] on button "Save" at bounding box center [198, 150] width 42 height 10
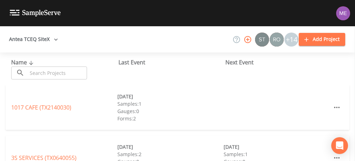
click at [44, 71] on input "text" at bounding box center [57, 72] width 60 height 13
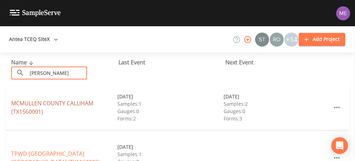
type input "[PERSON_NAME]"
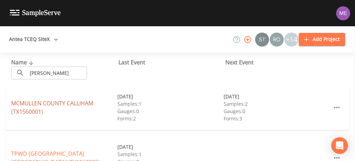
click at [51, 102] on link "MCMULLEN COUNTY [GEOGRAPHIC_DATA] (TX1560001)" at bounding box center [52, 107] width 82 height 16
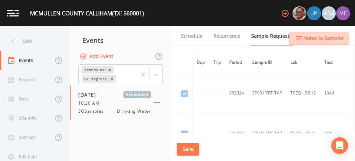
click at [312, 40] on span "Notes to Sampler" at bounding box center [323, 38] width 41 height 9
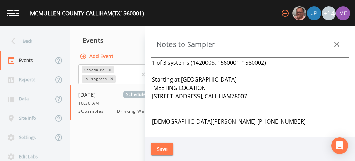
drag, startPoint x: 151, startPoint y: 61, endPoint x: 234, endPoint y: 125, distance: 105.1
click at [234, 125] on textarea "1 of 3 systems (1420006, 1560001, 1560002) Starting at [GEOGRAPHIC_DATA] MEETIN…" at bounding box center [250, 142] width 198 height 170
click at [167, 146] on button "Save" at bounding box center [162, 148] width 22 height 13
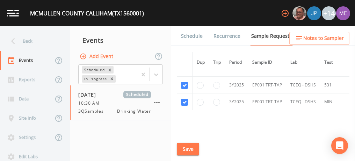
scroll to position [382, 0]
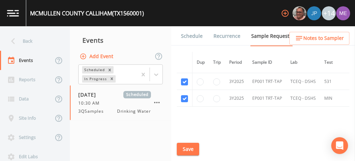
click at [186, 146] on button "Save" at bounding box center [188, 148] width 22 height 13
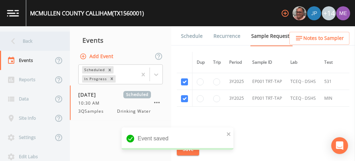
click at [29, 38] on div "Back" at bounding box center [31, 40] width 63 height 19
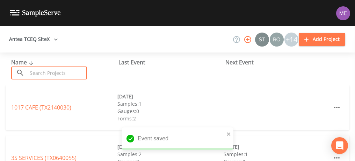
click at [31, 69] on input "text" at bounding box center [57, 72] width 60 height 13
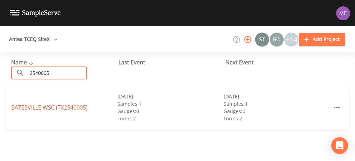
type input "2540005"
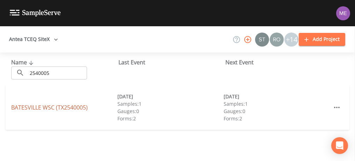
click at [42, 107] on link "BATESVILLE WSC (TX2540005)" at bounding box center [49, 107] width 76 height 8
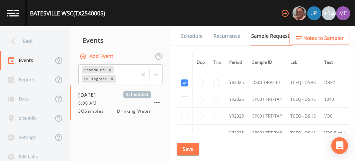
scroll to position [401, 0]
click at [199, 37] on link "Schedule" at bounding box center [192, 36] width 24 height 20
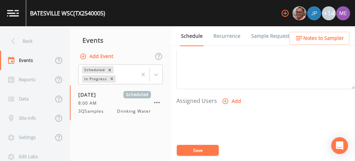
scroll to position [257, 0]
click at [224, 99] on icon "button" at bounding box center [225, 100] width 6 height 6
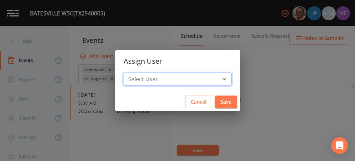
click at [214, 77] on select "Select User Mike Franklin Joshua gere Paul Lauren Saenz David Weber Zachary Eva…" at bounding box center [178, 78] width 108 height 13
select select "82fcd260-406f-4720-af66-0de7f1917f1c"
click at [134, 72] on select "Select User Mike Franklin Joshua gere Paul Lauren Saenz David Weber Zachary Eva…" at bounding box center [178, 78] width 108 height 13
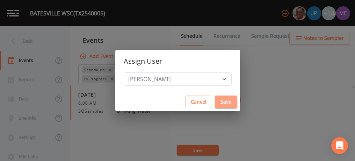
click at [220, 100] on button "Save" at bounding box center [226, 101] width 22 height 13
select select
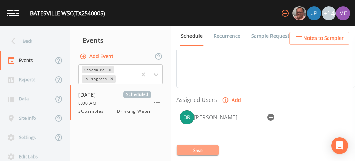
click at [195, 148] on button "Save" at bounding box center [198, 150] width 42 height 10
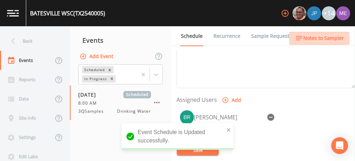
click at [308, 39] on span "Notes to Sampler" at bounding box center [323, 38] width 41 height 9
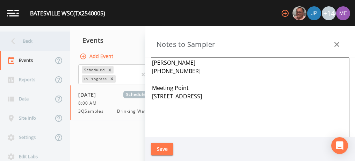
click at [25, 42] on div "Back" at bounding box center [31, 40] width 63 height 19
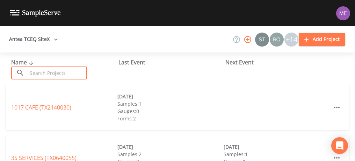
click at [35, 71] on input "text" at bounding box center [57, 72] width 60 height 13
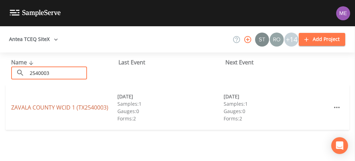
type input "2540003"
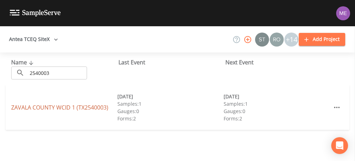
click at [49, 105] on link "ZAVALA COUNTY WCID 1 (TX2540003)" at bounding box center [59, 107] width 97 height 8
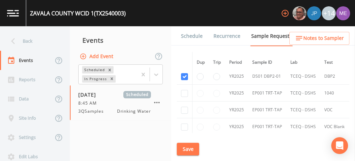
scroll to position [367, 0]
click at [194, 150] on button "Save" at bounding box center [188, 148] width 22 height 13
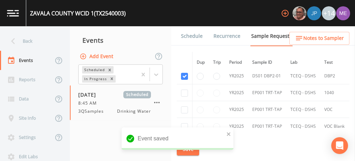
click at [190, 38] on link "Schedule" at bounding box center [192, 36] width 24 height 20
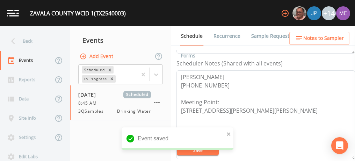
scroll to position [191, 0]
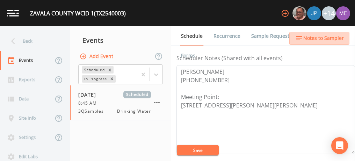
click at [320, 35] on span "Notes to Sampler" at bounding box center [323, 38] width 41 height 9
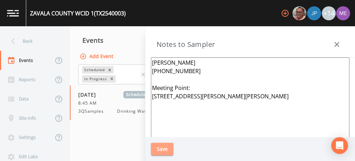
click at [159, 146] on button "Save" at bounding box center [162, 148] width 22 height 13
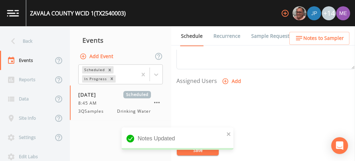
scroll to position [276, 0]
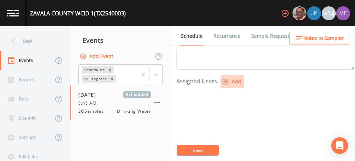
click at [226, 81] on icon "button" at bounding box center [225, 81] width 7 height 7
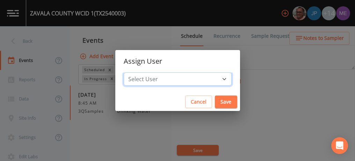
click at [214, 78] on select "Select User Mike Franklin Joshua gere Paul Lauren Saenz David Weber Zachary Eva…" at bounding box center [178, 78] width 108 height 13
select select "82fcd260-406f-4720-af66-0de7f1917f1c"
click at [134, 72] on select "Select User Mike Franklin Joshua gere Paul Lauren Saenz David Weber Zachary Eva…" at bounding box center [178, 78] width 108 height 13
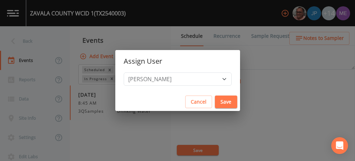
click at [215, 101] on button "Save" at bounding box center [226, 101] width 22 height 13
select select
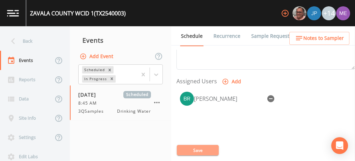
click at [196, 148] on button "Save" at bounding box center [198, 150] width 42 height 10
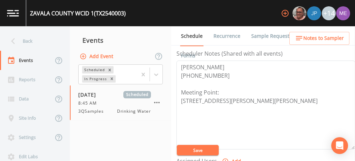
scroll to position [191, 0]
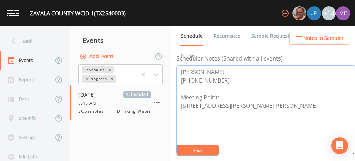
drag, startPoint x: 180, startPoint y: 68, endPoint x: 221, endPoint y: 79, distance: 42.5
click at [221, 79] on textarea "JUANITA VAZQUEZ 830-365-4119 Meeting Point: 470 W EDITH, LA PRYOR 78872" at bounding box center [265, 109] width 178 height 89
paste textarea "BUS - Business 830-374-6665 MOB - Mobile 830-374-6182"
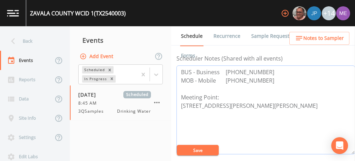
click at [180, 68] on textarea "BUS - Business 830-374-6665 MOB - Mobile 830-374-6182 Meeting Point: 470 W EDIT…" at bounding box center [265, 109] width 178 height 89
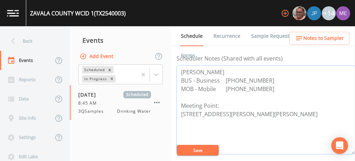
type textarea "Jose Velazquez BUS - Business 830-374-6665 MOB - Mobile 830-374-6182 Meeting Po…"
click at [196, 150] on button "Save" at bounding box center [198, 150] width 42 height 10
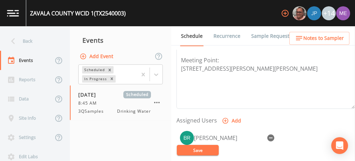
scroll to position [235, 0]
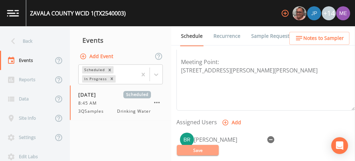
click at [200, 151] on button "Save" at bounding box center [198, 150] width 42 height 10
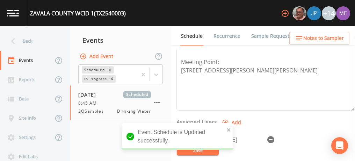
click at [259, 37] on link "Sample Requests" at bounding box center [271, 36] width 43 height 20
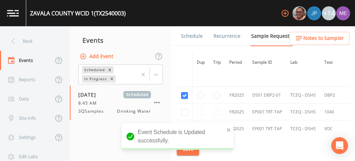
scroll to position [348, 0]
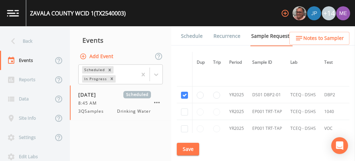
click at [190, 36] on link "Schedule" at bounding box center [192, 36] width 24 height 20
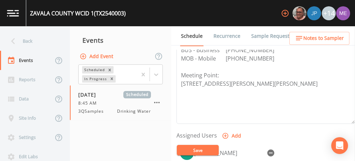
scroll to position [222, 0]
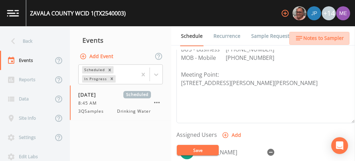
click at [335, 37] on span "Notes to Sampler" at bounding box center [323, 38] width 41 height 9
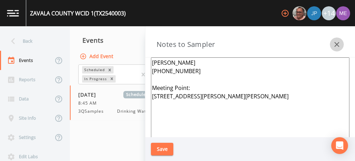
click at [341, 43] on icon "button" at bounding box center [336, 44] width 8 height 8
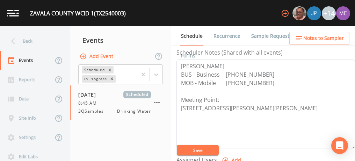
scroll to position [197, 0]
drag, startPoint x: 181, startPoint y: 63, endPoint x: 261, endPoint y: 107, distance: 91.5
click at [261, 107] on textarea "Jose Velazquez BUS - Business 830-374-6665 MOB - Mobile 830-374-6182 Meeting Po…" at bounding box center [265, 103] width 178 height 89
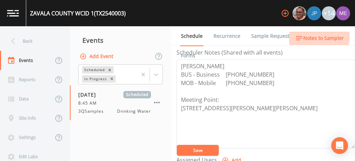
click at [307, 36] on span "Notes to Sampler" at bounding box center [323, 38] width 41 height 9
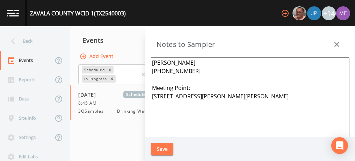
drag, startPoint x: 152, startPoint y: 63, endPoint x: 190, endPoint y: 72, distance: 39.6
click at [190, 72] on textarea "JUANITA VAZQUEZ 830-365-4119 Meeting Point: 470 W EDITH, LA PRYOR 78872" at bounding box center [250, 142] width 198 height 170
paste textarea "ose Velazquez BUS - Business 830-374-6665 MOB - Mobile 830-374-6182 Meeting Poi…"
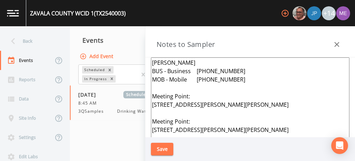
type textarea "Jose Velazquez BUS - Business 830-374-6665 MOB - Mobile 830-374-6182 Meeting Po…"
click at [164, 152] on button "Save" at bounding box center [162, 148] width 22 height 13
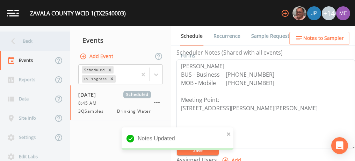
click at [28, 38] on div "Back" at bounding box center [31, 40] width 63 height 19
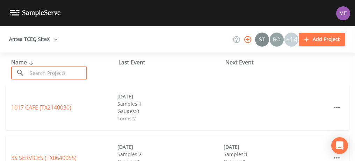
click at [42, 71] on input "text" at bounding box center [57, 72] width 60 height 13
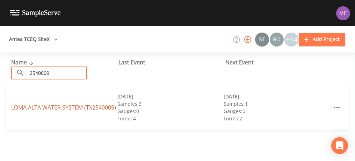
type input "2540009"
click at [50, 105] on link "LOMA ALTA WATER SYSTEM (TX2540009)" at bounding box center [63, 107] width 105 height 8
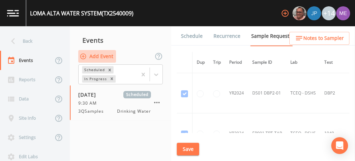
click at [97, 56] on button "Add Event" at bounding box center [97, 56] width 38 height 13
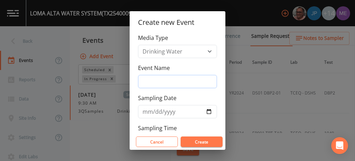
click at [145, 80] on input "Event Name" at bounding box center [177, 81] width 79 height 13
type input "3QSamples"
click at [149, 111] on input "Sampling Date" at bounding box center [177, 111] width 79 height 13
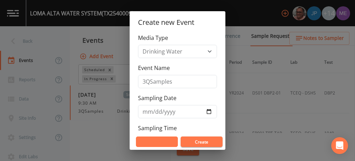
click at [149, 140] on button "Cancel" at bounding box center [157, 141] width 42 height 10
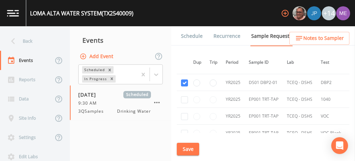
scroll to position [644, 3]
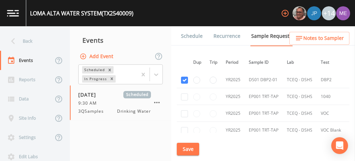
click at [191, 38] on link "Schedule" at bounding box center [192, 36] width 24 height 20
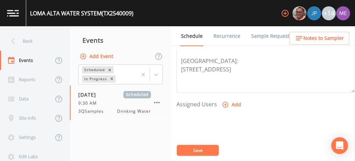
scroll to position [253, 0]
click at [225, 103] on icon "button" at bounding box center [225, 104] width 7 height 7
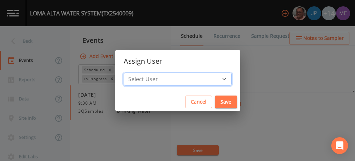
click at [213, 78] on select "Select User Mike Franklin Joshua gere Paul Lauren Saenz David Weber Zachary Eva…" at bounding box center [178, 78] width 108 height 13
select select "82fcd260-406f-4720-af66-0de7f1917f1c"
click at [134, 72] on select "Select User Mike Franklin Joshua gere Paul Lauren Saenz David Weber Zachary Eva…" at bounding box center [178, 78] width 108 height 13
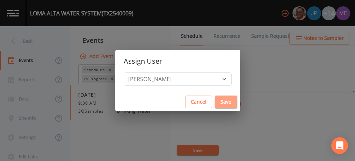
click at [215, 98] on button "Save" at bounding box center [226, 101] width 22 height 13
select select
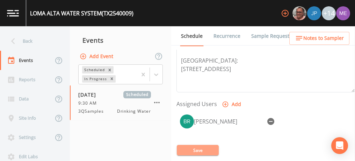
click at [201, 149] on button "Save" at bounding box center [198, 150] width 42 height 10
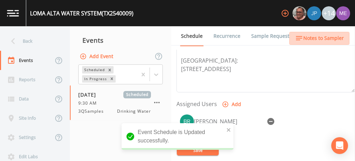
click at [329, 37] on span "Notes to Sampler" at bounding box center [323, 38] width 41 height 9
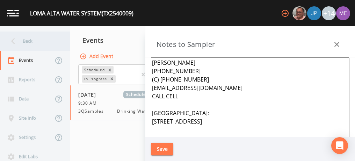
click at [31, 42] on div "Back" at bounding box center [31, 40] width 63 height 19
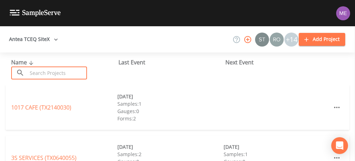
click at [42, 69] on input "text" at bounding box center [57, 72] width 60 height 13
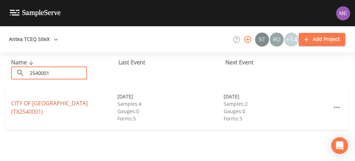
type input "2540001"
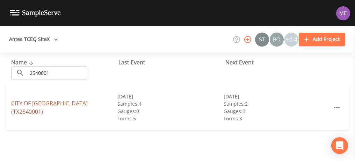
click at [47, 109] on link "CITY OF CRYSTAL CITY (TX2540001)" at bounding box center [49, 107] width 76 height 16
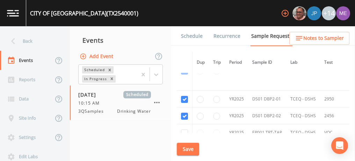
scroll to position [705, 0]
click at [190, 36] on link "Schedule" at bounding box center [192, 36] width 24 height 20
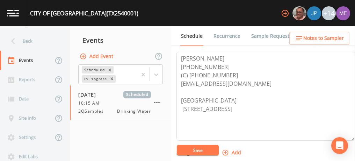
scroll to position [238, 0]
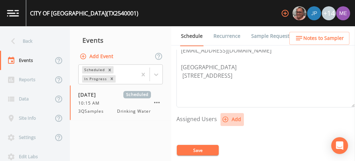
click at [226, 117] on icon "button" at bounding box center [225, 119] width 7 height 7
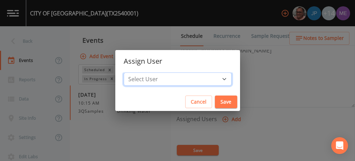
click at [212, 78] on select "Select User Mike Franklin Joshua gere Paul Lauren Saenz David Weber Zachary Eva…" at bounding box center [178, 78] width 108 height 13
select select "82fcd260-406f-4720-af66-0de7f1917f1c"
click at [134, 72] on select "Select User Mike Franklin Joshua gere Paul Lauren Saenz David Weber Zachary Eva…" at bounding box center [178, 78] width 108 height 13
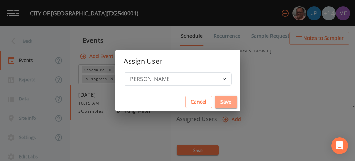
click at [217, 101] on button "Save" at bounding box center [226, 101] width 22 height 13
select select
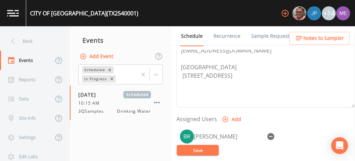
click at [203, 147] on button "Save" at bounding box center [198, 150] width 42 height 10
click at [186, 148] on button "Save" at bounding box center [198, 150] width 42 height 10
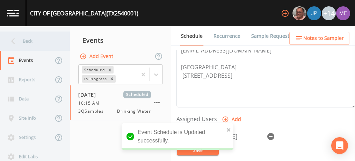
click at [27, 39] on div "Back" at bounding box center [31, 40] width 63 height 19
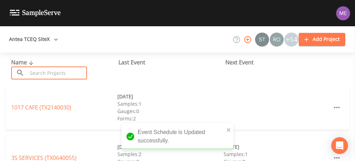
click at [44, 71] on input "text" at bounding box center [57, 72] width 60 height 13
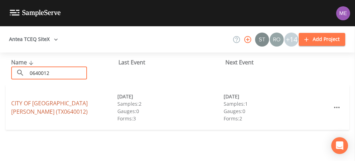
type input "0640012"
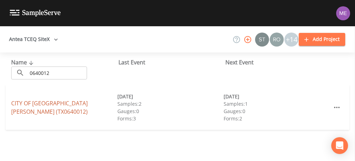
click at [53, 108] on link "CITY OF BIG WELLS (TX0640012)" at bounding box center [49, 107] width 76 height 16
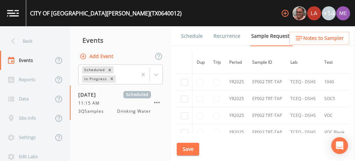
scroll to position [442, 0]
click at [187, 148] on button "Save" at bounding box center [188, 148] width 22 height 13
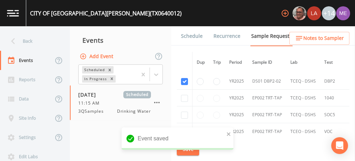
click at [194, 34] on link "Schedule" at bounding box center [192, 36] width 24 height 20
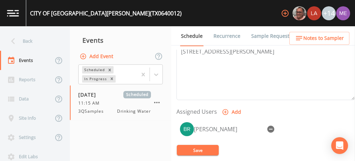
scroll to position [246, 0]
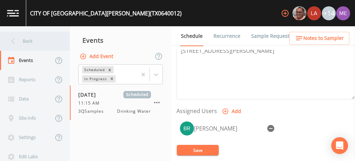
click at [29, 38] on div "Back" at bounding box center [31, 40] width 63 height 19
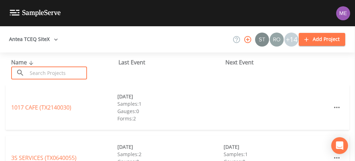
click at [42, 72] on input "text" at bounding box center [57, 72] width 60 height 13
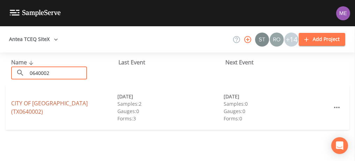
type input "0640002"
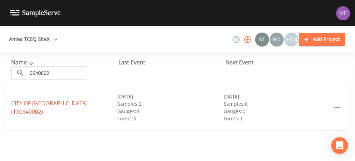
click at [41, 104] on link "CITY OF CARRIZO SPRINGS (TX0640002)" at bounding box center [49, 107] width 76 height 16
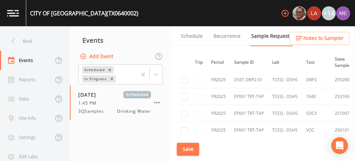
scroll to position [203, 0]
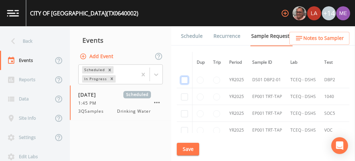
click at [183, 78] on input "checkbox" at bounding box center [184, 79] width 7 height 7
checkbox input "true"
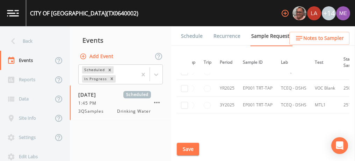
scroll to position [261, 0]
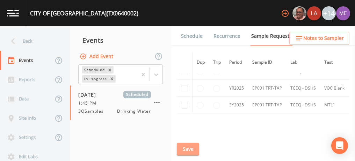
click at [189, 147] on button "Save" at bounding box center [188, 148] width 22 height 13
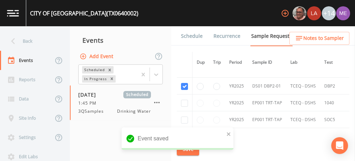
scroll to position [177, 0]
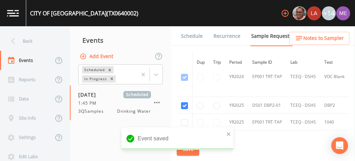
click at [193, 36] on link "Schedule" at bounding box center [192, 36] width 24 height 20
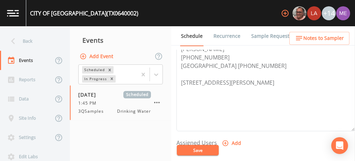
scroll to position [214, 0]
click at [223, 139] on icon "button" at bounding box center [225, 142] width 7 height 7
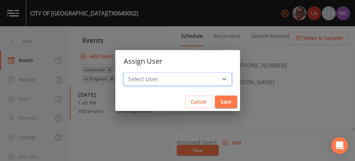
click at [213, 78] on select "Select User Mike Franklin Lauren Saenz Joshua gere Paul David Weber Zachary Eva…" at bounding box center [178, 78] width 108 height 13
select select "82fcd260-406f-4720-af66-0de7f1917f1c"
click at [134, 72] on select "Select User Mike Franklin Lauren Saenz Joshua gere Paul David Weber Zachary Eva…" at bounding box center [178, 78] width 108 height 13
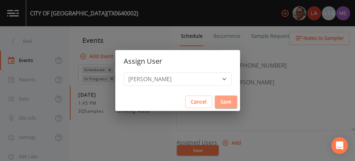
click at [215, 100] on button "Save" at bounding box center [226, 101] width 22 height 13
select select
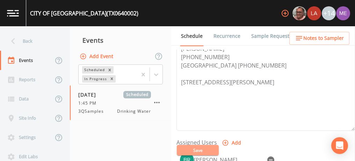
click at [196, 148] on button "Save" at bounding box center [198, 150] width 42 height 10
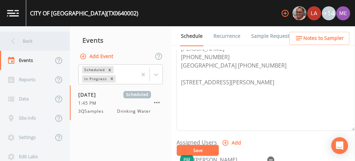
click at [32, 42] on div "Back" at bounding box center [31, 40] width 63 height 19
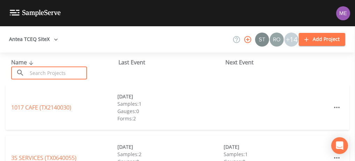
click at [47, 71] on input "text" at bounding box center [57, 72] width 60 height 13
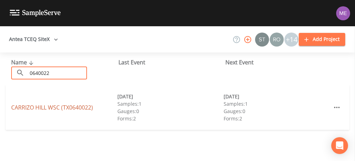
type input "0640022"
click at [52, 108] on link "CARRIZO HILL WSC (TX0640022)" at bounding box center [52, 107] width 82 height 8
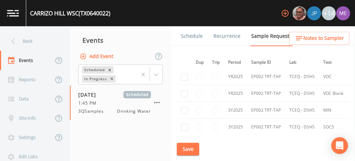
scroll to position [427, 1]
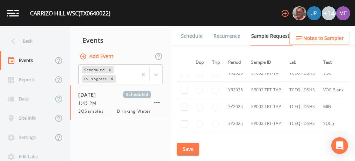
click at [190, 34] on link "Schedule" at bounding box center [192, 36] width 24 height 20
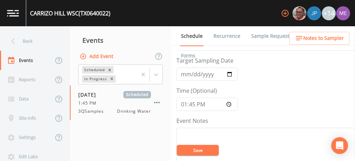
scroll to position [25, 0]
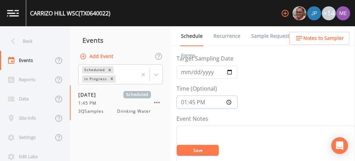
click at [182, 101] on input "13:45:00" at bounding box center [206, 101] width 61 height 13
type input "14:30"
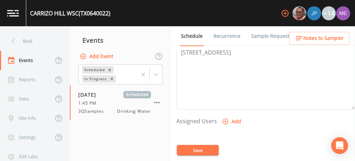
scroll to position [242, 0]
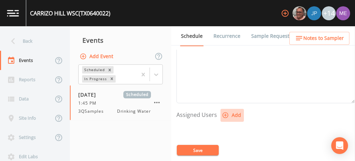
click at [225, 114] on icon "button" at bounding box center [225, 114] width 7 height 7
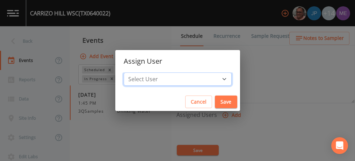
click at [214, 79] on select "Select User Mike Franklin Joshua gere Paul Lauren Saenz David Weber Zachary Eva…" at bounding box center [178, 78] width 108 height 13
select select "82fcd260-406f-4720-af66-0de7f1917f1c"
click at [134, 72] on select "Select User Mike Franklin Joshua gere Paul Lauren Saenz David Weber Zachary Eva…" at bounding box center [178, 78] width 108 height 13
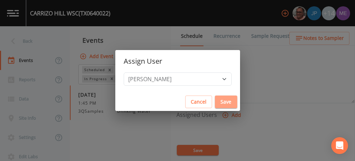
click at [215, 102] on button "Save" at bounding box center [226, 101] width 22 height 13
select select
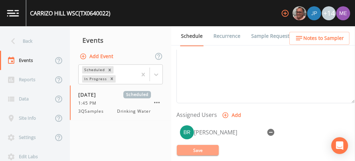
click at [212, 148] on button "Save" at bounding box center [198, 150] width 42 height 10
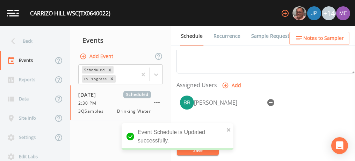
scroll to position [272, 0]
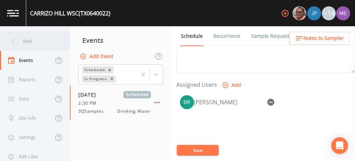
click at [22, 41] on div "Back" at bounding box center [31, 40] width 63 height 19
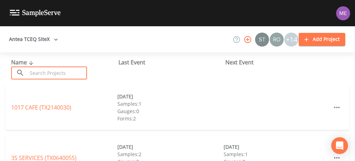
click at [38, 69] on input "text" at bounding box center [57, 72] width 60 height 13
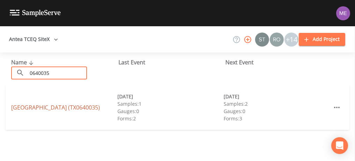
type input "0640035"
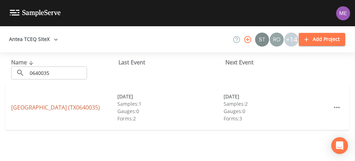
click at [45, 103] on link "ANADARKO CARRIZO SPRINGS FACILITY (TX0640035)" at bounding box center [55, 107] width 89 height 8
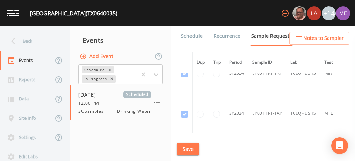
scroll to position [222, 0]
click at [228, 93] on td "3Y2024" at bounding box center [236, 112] width 23 height 40
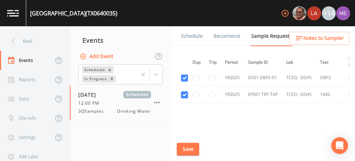
scroll to position [447, 4]
click at [189, 34] on link "Schedule" at bounding box center [192, 36] width 24 height 20
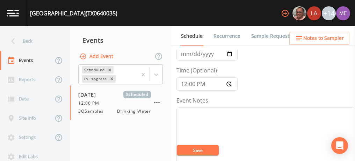
scroll to position [44, 0]
click at [183, 82] on input "12:00:00" at bounding box center [206, 83] width 61 height 13
type input "07:00"
click at [192, 52] on input "2025-09-10" at bounding box center [206, 53] width 61 height 13
type input "2025-09-11"
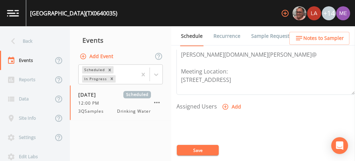
scroll to position [257, 0]
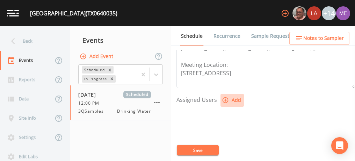
click at [225, 99] on icon "button" at bounding box center [225, 99] width 7 height 7
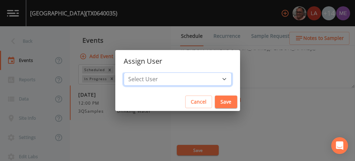
click at [214, 78] on select "Select User Mike Franklin Lauren Saenz Joshua gere Paul David Weber Zachary Eva…" at bounding box center [178, 78] width 108 height 13
select select "82fcd260-406f-4720-af66-0de7f1917f1c"
click at [134, 72] on select "Select User Mike Franklin Lauren Saenz Joshua gere Paul David Weber Zachary Eva…" at bounding box center [178, 78] width 108 height 13
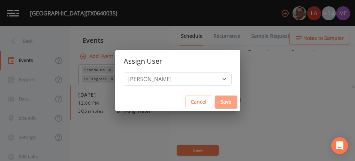
click at [215, 100] on button "Save" at bounding box center [226, 101] width 22 height 13
select select
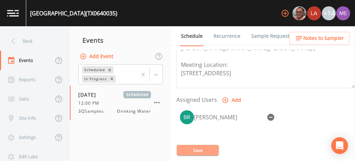
click at [193, 148] on button "Save" at bounding box center [198, 150] width 42 height 10
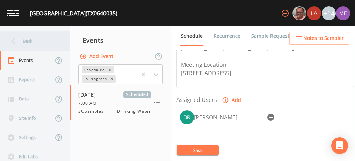
click at [24, 40] on div "Back" at bounding box center [31, 40] width 63 height 19
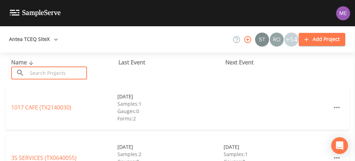
click at [47, 75] on input "text" at bounding box center [57, 72] width 60 height 13
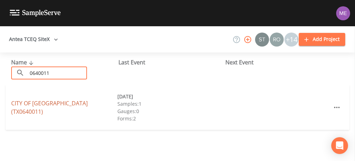
type input "0640011"
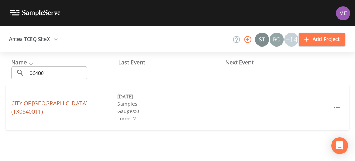
click at [76, 105] on link "CITY OF ASHERTON (TX0640011)" at bounding box center [49, 107] width 76 height 16
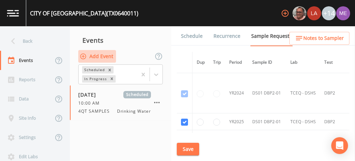
click at [109, 56] on button "Add Event" at bounding box center [97, 56] width 38 height 13
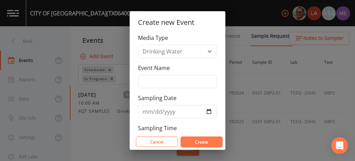
click at [122, 40] on div "Create new Event Media Type Drinking Water Event Name Sampling Date Sampling Ti…" at bounding box center [177, 80] width 355 height 161
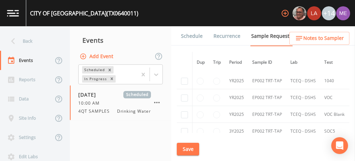
scroll to position [120, 0]
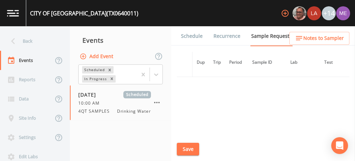
click at [195, 37] on link "Schedule" at bounding box center [192, 36] width 24 height 20
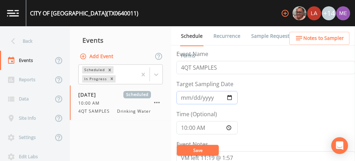
click at [183, 95] on input "2024-11-25" at bounding box center [206, 97] width 61 height 13
type input "2025-09-11"
click at [183, 67] on input "4QT SAMPLES" at bounding box center [265, 67] width 178 height 13
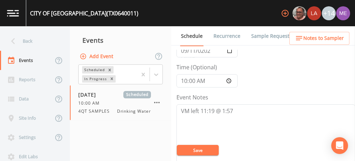
scroll to position [47, 0]
type input "3QT SAMPLES"
click at [185, 80] on input "10:00:00" at bounding box center [206, 79] width 61 height 13
type input "08:00"
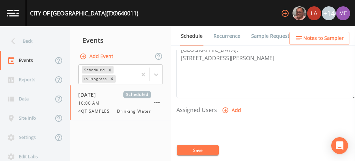
scroll to position [249, 0]
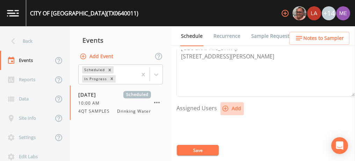
click at [226, 107] on icon "button" at bounding box center [225, 108] width 7 height 7
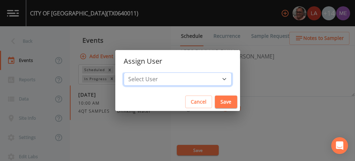
click at [212, 78] on select "Select User Mike Franklin Lauren Saenz Joshua gere Paul David Weber Zachary Eva…" at bounding box center [178, 78] width 108 height 13
select select "82fcd260-406f-4720-af66-0de7f1917f1c"
click at [134, 72] on select "Select User Mike Franklin Lauren Saenz Joshua gere Paul David Weber Zachary Eva…" at bounding box center [178, 78] width 108 height 13
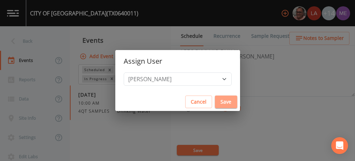
click at [218, 99] on button "Save" at bounding box center [226, 101] width 22 height 13
select select
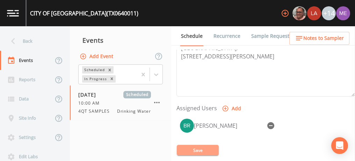
click at [196, 152] on button "Save" at bounding box center [198, 150] width 42 height 10
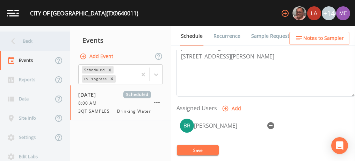
click at [33, 41] on div "Back" at bounding box center [31, 40] width 63 height 19
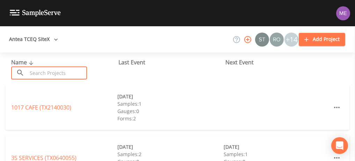
click at [43, 71] on input "text" at bounding box center [57, 72] width 60 height 13
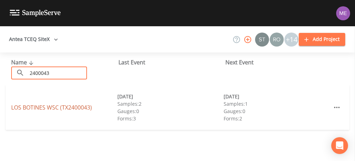
type input "2400043"
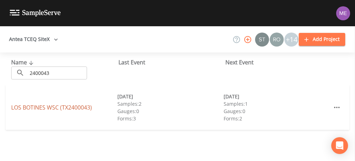
click at [34, 109] on link "LOS BOTINES WSC (TX2400043)" at bounding box center [51, 107] width 81 height 8
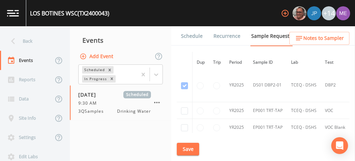
scroll to position [276, 0]
click at [196, 32] on link "Schedule" at bounding box center [192, 36] width 24 height 20
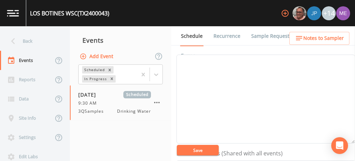
scroll to position [91, 0]
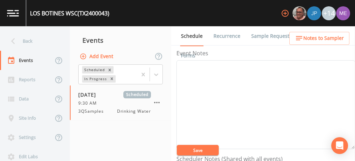
click at [251, 36] on link "Sample Requests" at bounding box center [271, 36] width 43 height 20
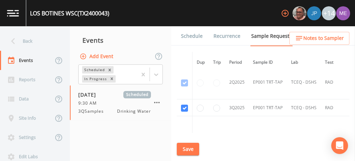
scroll to position [515, 0]
click at [189, 35] on link "Schedule" at bounding box center [192, 36] width 24 height 20
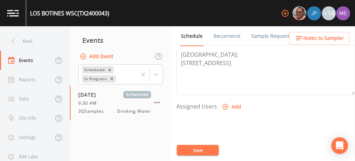
scroll to position [253, 0]
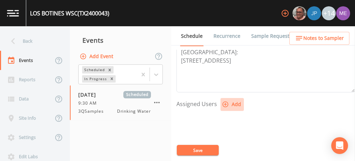
click at [225, 102] on icon "button" at bounding box center [225, 104] width 6 height 6
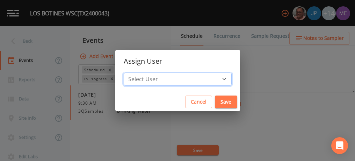
click at [213, 79] on select "Select User Mike Franklin Joshua gere Paul Lauren Saenz David Weber Zachary Eva…" at bounding box center [178, 78] width 108 height 13
select select "82fcd260-406f-4720-af66-0de7f1917f1c"
click at [134, 72] on select "Select User Mike Franklin Joshua gere Paul Lauren Saenz David Weber Zachary Eva…" at bounding box center [178, 78] width 108 height 13
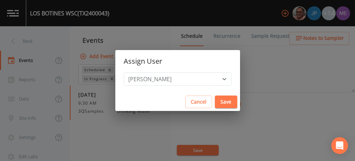
click at [215, 99] on button "Save" at bounding box center [226, 101] width 22 height 13
select select
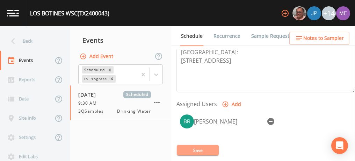
click at [203, 148] on button "Save" at bounding box center [198, 150] width 42 height 10
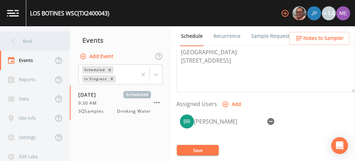
click at [29, 40] on div "Back" at bounding box center [31, 40] width 63 height 19
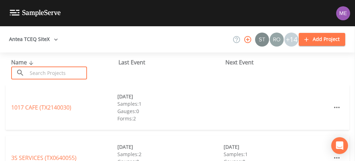
click at [42, 70] on input "text" at bounding box center [57, 72] width 60 height 13
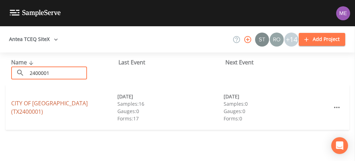
type input "2400001"
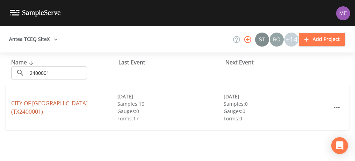
click at [31, 105] on link "CITY OF LAREDO (TX2400001)" at bounding box center [49, 107] width 76 height 16
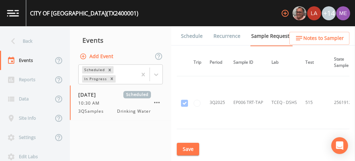
scroll to position [7039, 20]
click at [186, 34] on link "Schedule" at bounding box center [192, 36] width 24 height 20
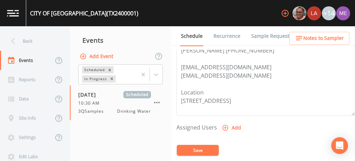
scroll to position [271, 0]
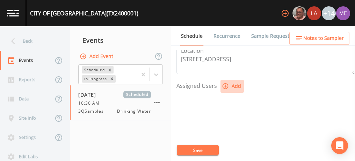
click at [224, 85] on icon "button" at bounding box center [225, 85] width 7 height 7
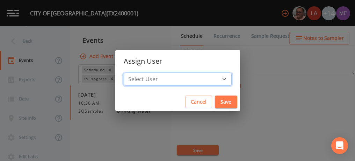
click at [213, 80] on select "Select User Mike Franklin Lauren Saenz Joshua gere Paul David Weber Zachary Eva…" at bounding box center [178, 78] width 108 height 13
select select "82fcd260-406f-4720-af66-0de7f1917f1c"
click at [134, 72] on select "Select User Mike Franklin Lauren Saenz Joshua gere Paul David Weber Zachary Eva…" at bounding box center [178, 78] width 108 height 13
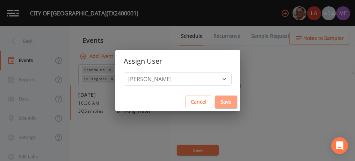
click at [215, 103] on button "Save" at bounding box center [226, 101] width 22 height 13
select select
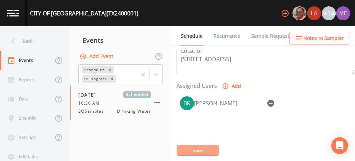
click at [196, 146] on button "Save" at bounding box center [198, 150] width 42 height 10
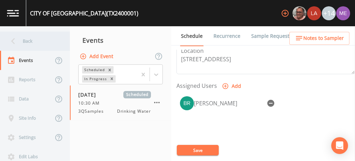
click at [25, 39] on div "Back" at bounding box center [31, 40] width 63 height 19
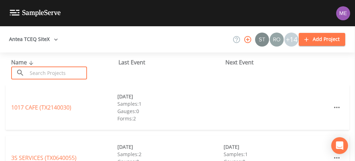
click at [40, 69] on input "text" at bounding box center [57, 72] width 60 height 13
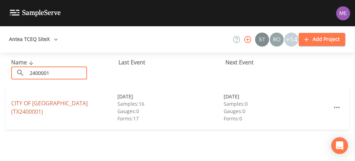
type input "2400001"
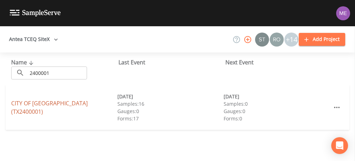
click at [47, 108] on link "CITY OF LAREDO (TX2400001)" at bounding box center [49, 107] width 76 height 16
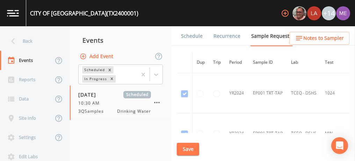
click at [183, 35] on link "Schedule" at bounding box center [192, 36] width 24 height 20
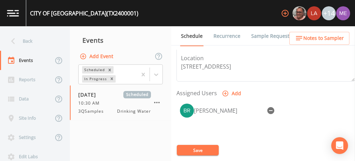
scroll to position [266, 0]
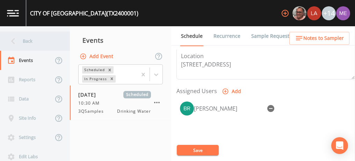
click at [23, 38] on div "Back" at bounding box center [31, 40] width 63 height 19
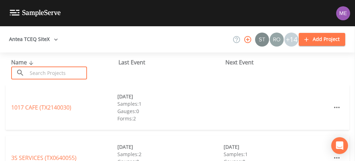
click at [35, 70] on input "text" at bounding box center [57, 72] width 60 height 13
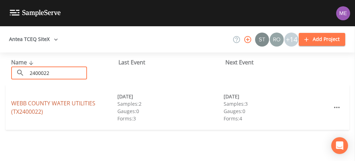
type input "2400022"
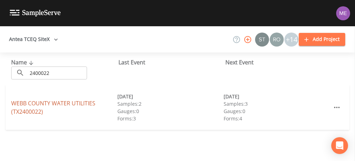
click at [42, 102] on link "WEBB COUNTY WATER UTILITIES (TX2400022)" at bounding box center [53, 107] width 84 height 16
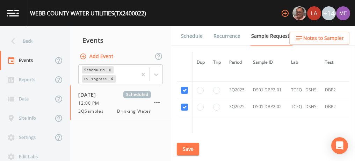
scroll to position [974, 0]
click at [189, 36] on link "Schedule" at bounding box center [192, 36] width 24 height 20
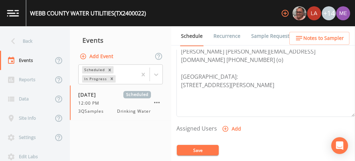
scroll to position [231, 0]
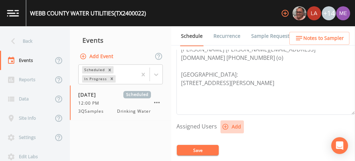
click at [223, 123] on icon "button" at bounding box center [225, 126] width 7 height 7
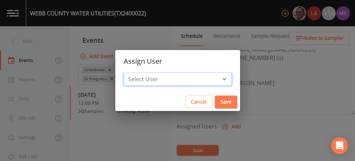
click at [214, 79] on select "Select User Mike Franklin Lauren Saenz Joshua gere Paul David Weber Zachary Eva…" at bounding box center [178, 78] width 108 height 13
select select "82fcd260-406f-4720-af66-0de7f1917f1c"
click at [134, 72] on select "Select User Mike Franklin Lauren Saenz Joshua gere Paul David Weber Zachary Eva…" at bounding box center [178, 78] width 108 height 13
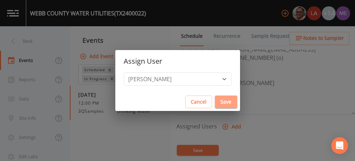
click at [215, 101] on button "Save" at bounding box center [226, 101] width 22 height 13
select select
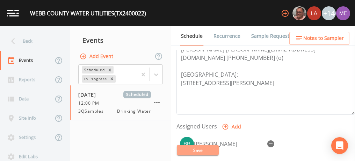
click at [207, 147] on button "Save" at bounding box center [198, 150] width 42 height 10
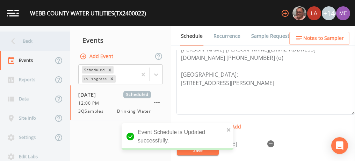
click at [29, 42] on div "Back" at bounding box center [31, 40] width 63 height 19
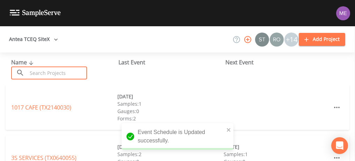
click at [41, 72] on input "text" at bounding box center [57, 72] width 60 height 13
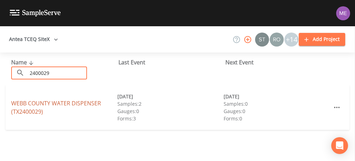
type input "2400029"
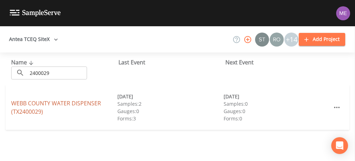
click at [49, 101] on link "WEBB COUNTY WATER DISPENSER (TX2400029)" at bounding box center [56, 107] width 90 height 16
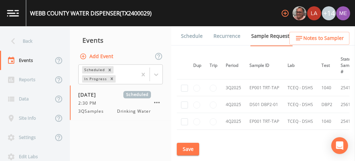
scroll to position [499, 3]
click at [183, 84] on input "checkbox" at bounding box center [184, 87] width 7 height 7
checkbox input "true"
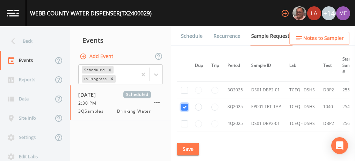
scroll to position [404, 2]
click at [185, 87] on input "checkbox" at bounding box center [184, 90] width 7 height 7
checkbox input "true"
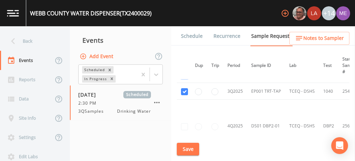
scroll to position [420, 2]
click at [194, 145] on button "Save" at bounding box center [188, 148] width 22 height 13
click at [186, 34] on link "Schedule" at bounding box center [192, 36] width 24 height 20
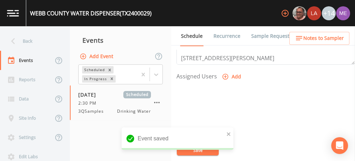
scroll to position [280, 0]
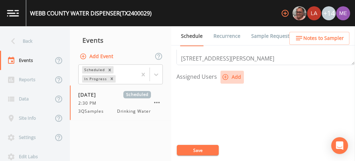
click at [225, 75] on icon "button" at bounding box center [225, 76] width 7 height 7
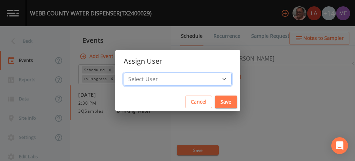
click at [213, 80] on select "Select User Mike Franklin Lauren Saenz Joshua gere Paul David Weber Zachary Eva…" at bounding box center [178, 78] width 108 height 13
select select "82fcd260-406f-4720-af66-0de7f1917f1c"
click at [134, 72] on select "Select User Mike Franklin Lauren Saenz Joshua gere Paul David Weber Zachary Eva…" at bounding box center [178, 78] width 108 height 13
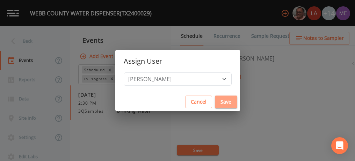
click at [215, 101] on button "Save" at bounding box center [226, 101] width 22 height 13
select select
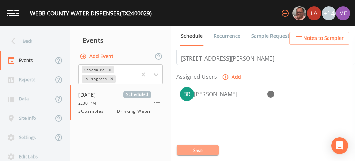
click at [193, 149] on button "Save" at bounding box center [198, 150] width 42 height 10
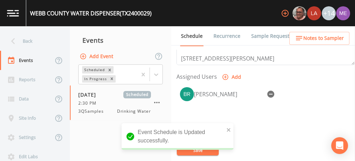
click at [256, 35] on link "Sample Requests" at bounding box center [271, 36] width 43 height 20
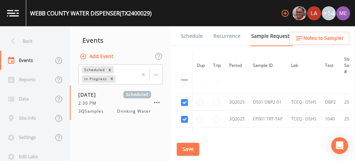
scroll to position [393, 0]
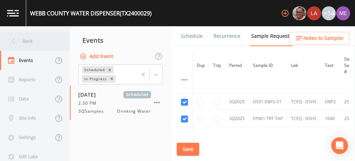
click at [34, 42] on div "Back" at bounding box center [31, 40] width 63 height 19
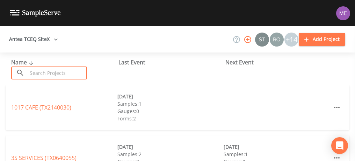
click at [50, 74] on input "text" at bounding box center [57, 72] width 60 height 13
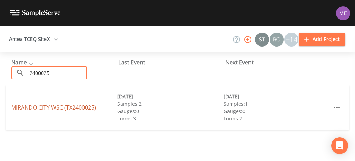
type input "2400025"
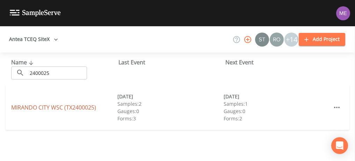
click at [49, 108] on link "MIRANDO CITY WSC (TX2400025)" at bounding box center [53, 107] width 85 height 8
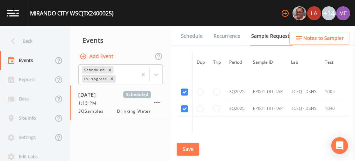
scroll to position [788, 0]
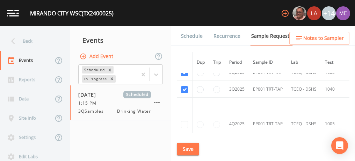
click at [186, 35] on link "Schedule" at bounding box center [192, 36] width 24 height 20
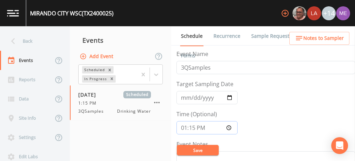
click at [183, 126] on input "13:15:00" at bounding box center [206, 127] width 61 height 13
type input "14:30"
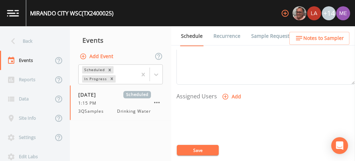
scroll to position [278, 0]
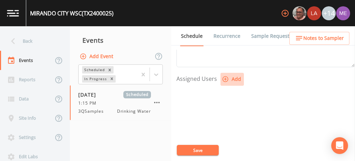
click at [227, 76] on icon "button" at bounding box center [225, 79] width 6 height 6
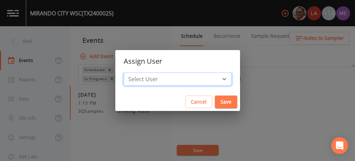
click at [213, 77] on select "Select User Mike Franklin Lauren Saenz Joshua gere Paul David Weber Zachary Eva…" at bounding box center [178, 78] width 108 height 13
select select "82fcd260-406f-4720-af66-0de7f1917f1c"
click at [134, 72] on select "Select User Mike Franklin Lauren Saenz Joshua gere Paul David Weber Zachary Eva…" at bounding box center [178, 78] width 108 height 13
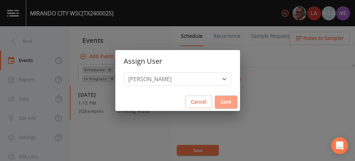
click at [215, 101] on button "Save" at bounding box center [226, 101] width 22 height 13
select select
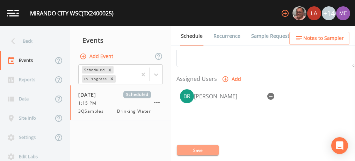
click at [198, 149] on button "Save" at bounding box center [198, 150] width 42 height 10
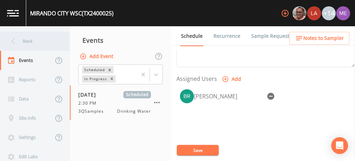
click at [30, 39] on div "Back" at bounding box center [31, 40] width 63 height 19
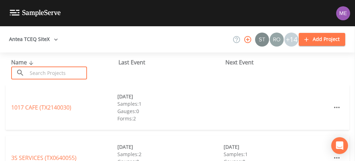
click at [51, 74] on input "text" at bounding box center [57, 72] width 60 height 13
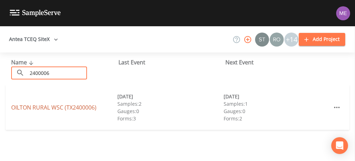
type input "2400006"
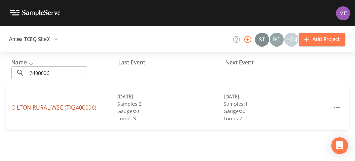
click at [48, 109] on link "OILTON RURAL WSC (TX2400006)" at bounding box center [53, 107] width 85 height 8
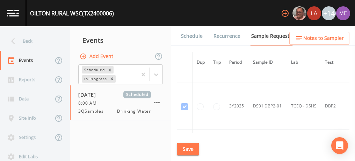
scroll to position [571, 0]
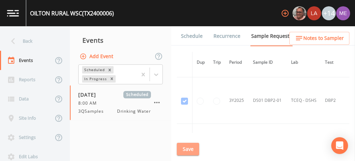
click at [187, 146] on button "Save" at bounding box center [188, 148] width 22 height 13
click at [186, 38] on link "Schedule" at bounding box center [192, 36] width 24 height 20
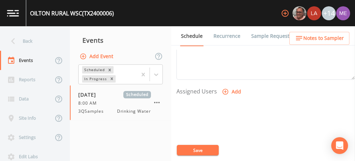
scroll to position [266, 0]
click at [225, 89] on icon "button" at bounding box center [225, 91] width 7 height 7
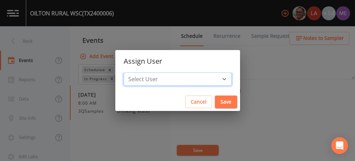
click at [212, 79] on select "Select User Mike Franklin Lauren Saenz Joshua gere Paul David Weber Zachary Eva…" at bounding box center [178, 78] width 108 height 13
select select "82fcd260-406f-4720-af66-0de7f1917f1c"
click at [134, 72] on select "Select User Mike Franklin Lauren Saenz Joshua gere Paul David Weber Zachary Eva…" at bounding box center [178, 78] width 108 height 13
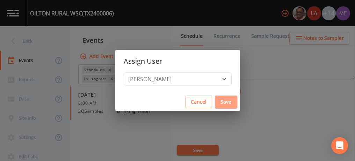
click at [215, 101] on button "Save" at bounding box center [226, 101] width 22 height 13
select select
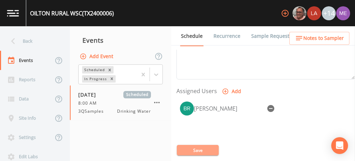
click at [202, 148] on button "Save" at bounding box center [198, 150] width 42 height 10
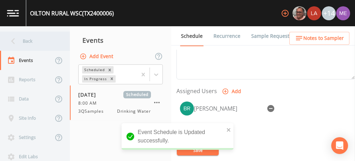
click at [26, 37] on div "Back" at bounding box center [31, 40] width 63 height 19
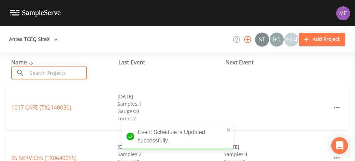
click at [36, 76] on input "text" at bounding box center [57, 72] width 60 height 13
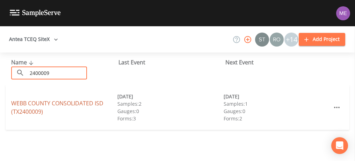
type input "2400009"
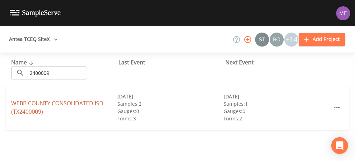
click at [42, 102] on link "WEBB COUNTY CONSOLIDATED ISD (TX2400009)" at bounding box center [57, 107] width 92 height 16
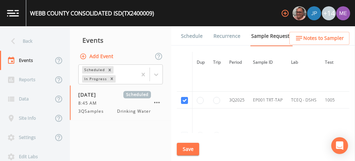
scroll to position [753, 0]
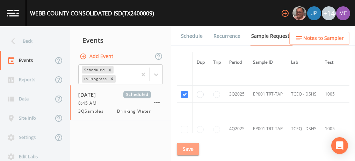
click at [184, 149] on button "Save" at bounding box center [188, 148] width 22 height 13
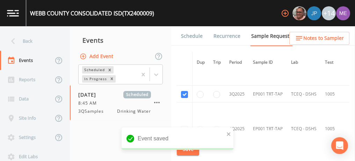
click at [185, 35] on link "Schedule" at bounding box center [192, 36] width 24 height 20
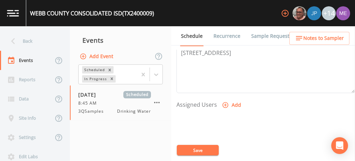
scroll to position [254, 0]
click at [226, 102] on icon "button" at bounding box center [225, 103] width 7 height 7
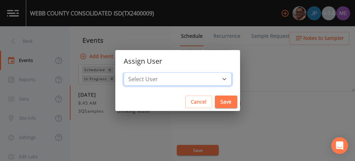
click at [213, 77] on select "Select User Mike Franklin Joshua gere Paul Lauren Saenz David Weber Zachary Eva…" at bounding box center [178, 78] width 108 height 13
select select "82fcd260-406f-4720-af66-0de7f1917f1c"
click at [134, 72] on select "Select User Mike Franklin Joshua gere Paul Lauren Saenz David Weber Zachary Eva…" at bounding box center [178, 78] width 108 height 13
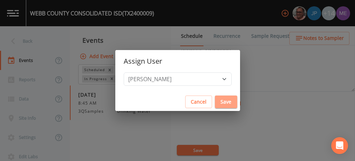
click at [215, 101] on button "Save" at bounding box center [226, 101] width 22 height 13
select select
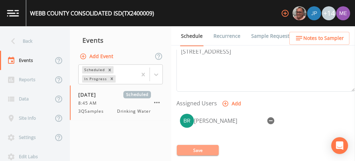
click at [203, 149] on button "Save" at bounding box center [198, 150] width 42 height 10
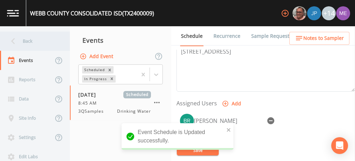
click at [33, 40] on div "Back" at bounding box center [31, 40] width 63 height 19
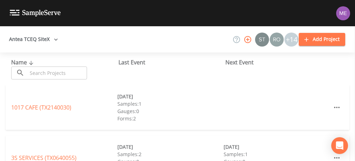
click at [47, 72] on input "text" at bounding box center [57, 72] width 60 height 13
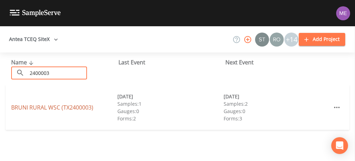
type input "2400003"
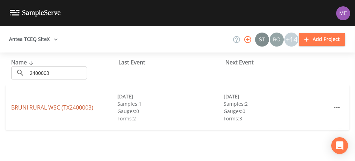
click at [53, 105] on link "BRUNI RURAL WSC (TX2400003)" at bounding box center [52, 107] width 82 height 8
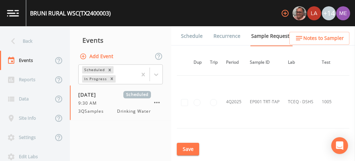
scroll to position [675, 3]
click at [191, 146] on button "Save" at bounding box center [188, 148] width 22 height 13
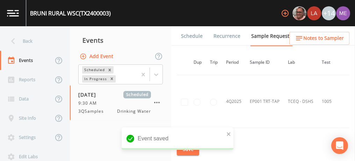
click at [191, 35] on link "Schedule" at bounding box center [192, 36] width 24 height 20
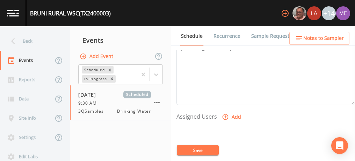
scroll to position [240, 0]
click at [223, 115] on icon "button" at bounding box center [225, 117] width 7 height 7
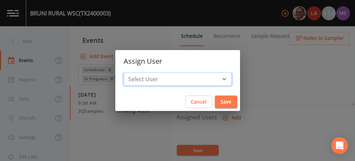
click at [212, 76] on select "Select User Mike Franklin Lauren Saenz Joshua gere Paul David Weber Zachary Eva…" at bounding box center [178, 78] width 108 height 13
select select "82fcd260-406f-4720-af66-0de7f1917f1c"
click at [134, 72] on select "Select User Mike Franklin Lauren Saenz Joshua gere Paul David Weber Zachary Eva…" at bounding box center [178, 78] width 108 height 13
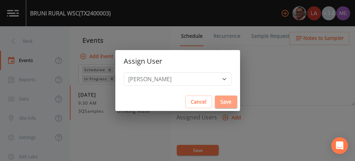
click at [215, 97] on button "Save" at bounding box center [226, 101] width 22 height 13
select select
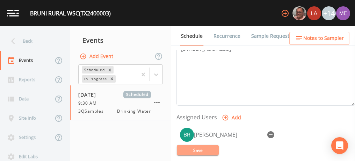
click at [201, 151] on button "Save" at bounding box center [198, 150] width 42 height 10
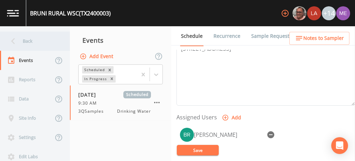
click at [34, 40] on div "Back" at bounding box center [31, 40] width 63 height 19
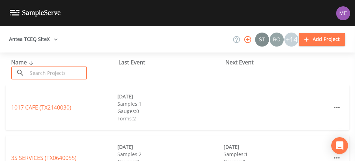
click at [50, 74] on input "text" at bounding box center [57, 72] width 60 height 13
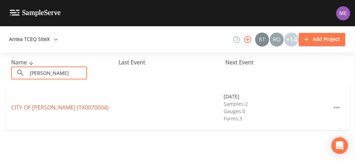
type input "Lytle"
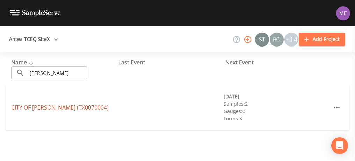
click at [52, 107] on link "CITY OF LYTLE (TX0070004)" at bounding box center [59, 107] width 97 height 8
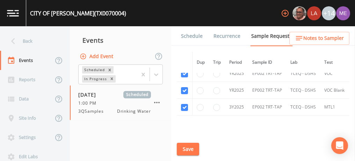
scroll to position [243, 0]
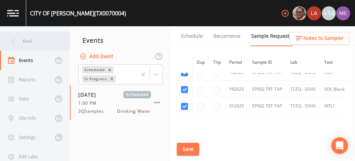
click at [28, 41] on div "Back" at bounding box center [31, 40] width 63 height 19
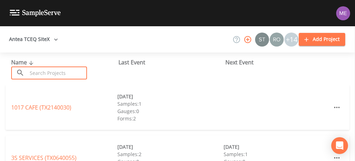
click at [38, 72] on input "text" at bounding box center [57, 72] width 60 height 13
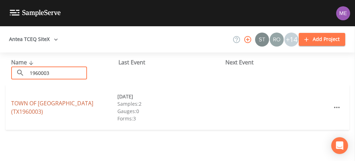
type input "1960003"
click at [49, 105] on link "TOWN OF WOODSBORO (TX1960003)" at bounding box center [52, 107] width 82 height 16
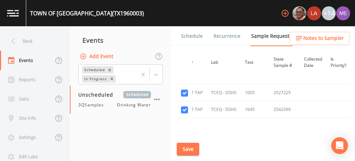
scroll to position [772, 0]
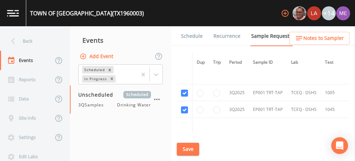
click at [195, 36] on link "Schedule" at bounding box center [192, 36] width 24 height 20
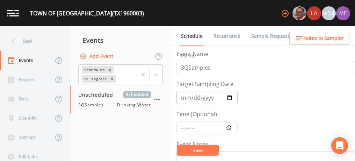
click at [185, 97] on input "Target Sampling Date" at bounding box center [206, 97] width 61 height 13
click at [192, 98] on input "2025-09-11" at bounding box center [206, 97] width 61 height 13
type input "[DATE]"
click at [183, 127] on input "Time (Optional)" at bounding box center [206, 127] width 61 height 13
type input "08:00"
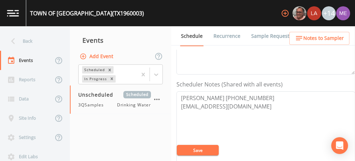
scroll to position [166, 0]
drag, startPoint x: 181, startPoint y: 96, endPoint x: 256, endPoint y: 92, distance: 75.2
click at [256, 92] on textarea "Earl Henning 361-543-0887 MR.EARLHENNING@GMAIL.COM" at bounding box center [265, 135] width 178 height 89
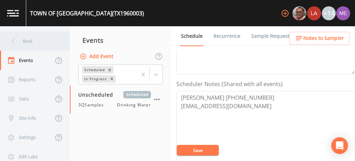
click at [31, 41] on div "Back" at bounding box center [31, 40] width 63 height 19
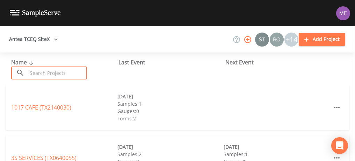
click at [45, 70] on input "text" at bounding box center [57, 72] width 60 height 13
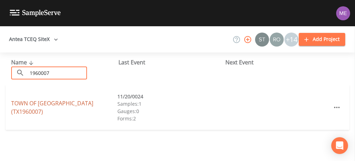
type input "1960007"
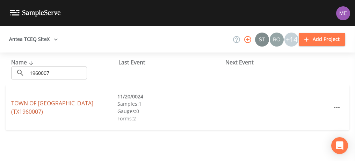
click at [45, 107] on link "TOWN OF BAYSIDE (TX1960007)" at bounding box center [52, 107] width 82 height 16
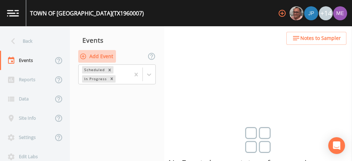
click at [110, 56] on button "Add Event" at bounding box center [97, 56] width 38 height 13
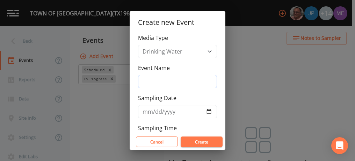
click at [160, 85] on input "Event Name" at bounding box center [177, 81] width 79 height 13
type input "3QSamples"
click at [149, 112] on input "Sampling Date" at bounding box center [177, 111] width 79 height 13
type input "2025-08-18"
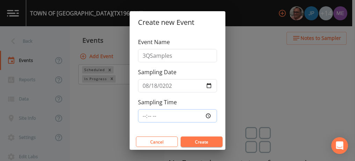
click at [143, 112] on input "Sampling Time" at bounding box center [177, 115] width 79 height 13
type input "09:15"
click at [195, 141] on button "Create" at bounding box center [202, 141] width 42 height 10
type input "[DATE]"
click at [191, 138] on button "Create" at bounding box center [202, 141] width 42 height 10
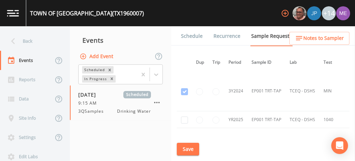
scroll to position [242, 1]
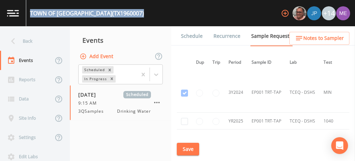
drag, startPoint x: 30, startPoint y: 13, endPoint x: 112, endPoint y: 14, distance: 82.4
click at [112, 14] on div "TOWN OF BAYSIDE (TX1960007) +14" at bounding box center [177, 13] width 355 height 26
copy div "TOWN OF BAYSIDE (TX1960007)"
click at [196, 35] on link "Schedule" at bounding box center [192, 36] width 24 height 20
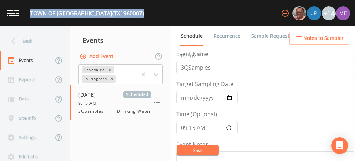
click at [266, 35] on link "Sample Requests" at bounding box center [271, 36] width 43 height 20
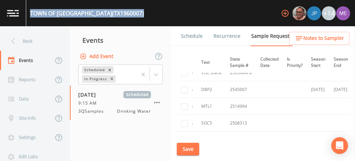
scroll to position [329, 123]
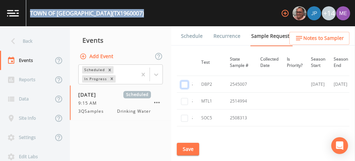
click at [183, 82] on input "checkbox" at bounding box center [184, 84] width 7 height 7
checkbox input "true"
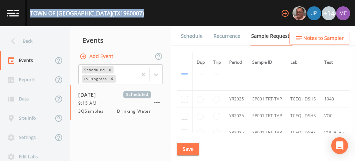
scroll to position [262, 0]
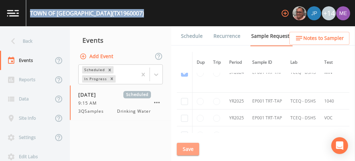
click at [184, 149] on button "Save" at bounding box center [188, 148] width 22 height 13
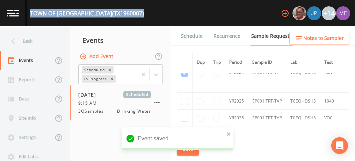
click at [184, 35] on link "Schedule" at bounding box center [192, 36] width 24 height 20
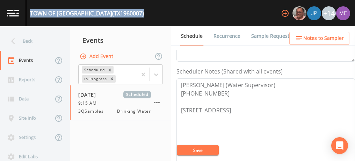
scroll to position [188, 0]
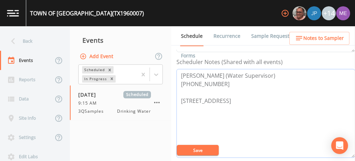
drag, startPoint x: 181, startPoint y: 73, endPoint x: 222, endPoint y: 79, distance: 41.5
click at [222, 79] on textarea "Mike Brown (Water Supervisor) 361-543-7020 909 1st St, Bayside 78340" at bounding box center [265, 113] width 178 height 89
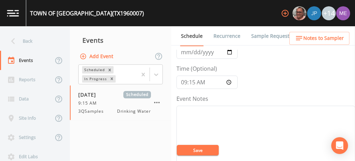
scroll to position [39, 0]
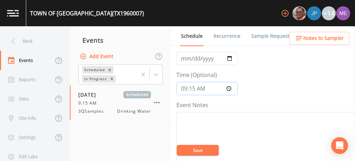
click at [196, 87] on input "09:15:00" at bounding box center [206, 88] width 61 height 13
click at [195, 87] on input "09:15:00" at bounding box center [206, 88] width 61 height 13
type input "09:00"
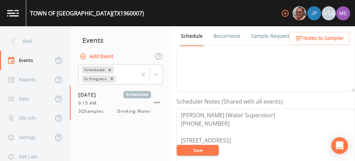
scroll to position [148, 0]
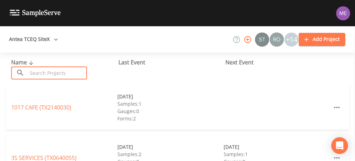
click at [62, 73] on input "text" at bounding box center [57, 72] width 60 height 13
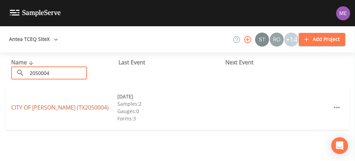
type input "2050004"
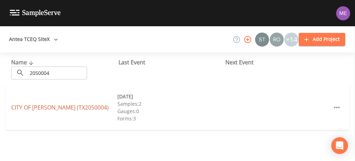
click at [22, 108] on link "CITY OF [GEOGRAPHIC_DATA] (TX2050004)" at bounding box center [59, 107] width 97 height 8
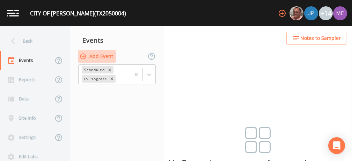
click at [101, 54] on button "Add Event" at bounding box center [97, 56] width 38 height 13
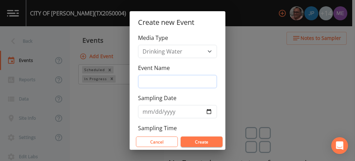
click at [158, 85] on input "Event Name" at bounding box center [177, 81] width 79 height 13
type input "3QSamples"
click at [147, 110] on input "Sampling Date" at bounding box center [177, 111] width 79 height 13
type input "[DATE]"
click at [195, 141] on button "Create" at bounding box center [202, 141] width 42 height 10
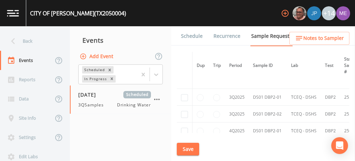
scroll to position [633, 0]
click at [184, 94] on input "checkbox" at bounding box center [184, 97] width 7 height 7
checkbox input "true"
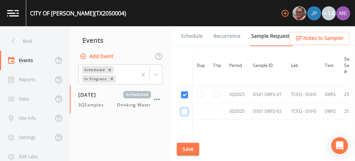
click at [186, 108] on input "checkbox" at bounding box center [184, 111] width 7 height 7
checkbox input "true"
click at [190, 148] on button "Save" at bounding box center [188, 148] width 22 height 13
click at [195, 37] on link "Schedule" at bounding box center [192, 36] width 24 height 20
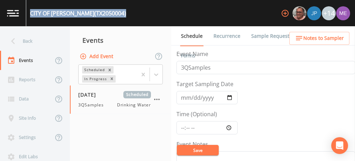
drag, startPoint x: 30, startPoint y: 12, endPoint x: 105, endPoint y: 17, distance: 74.6
click at [105, 17] on div "CITY OF [GEOGRAPHIC_DATA] (TX2050004) +14" at bounding box center [177, 13] width 355 height 26
copy div "CITY OF [GEOGRAPHIC_DATA] (TX2050004)"
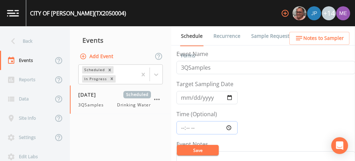
click at [183, 126] on input "Time (Optional)" at bounding box center [206, 127] width 61 height 13
type input "10:00"
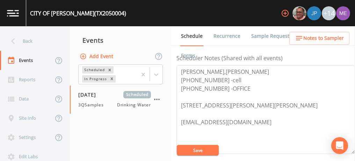
scroll to position [195, 0]
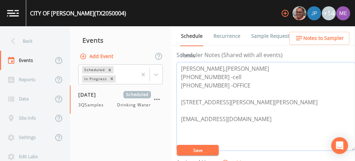
drag, startPoint x: 181, startPoint y: 67, endPoint x: 242, endPoint y: 84, distance: 63.8
click at [242, 84] on textarea "[PERSON_NAME],[PERSON_NAME] [PHONE_NUMBER] -cell [PHONE_NUMBER] -OFFICE [STREET…" at bounding box center [265, 106] width 178 height 89
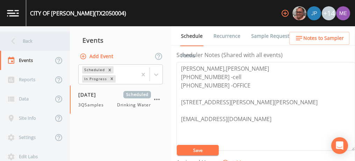
click at [32, 41] on div "Back" at bounding box center [31, 40] width 63 height 19
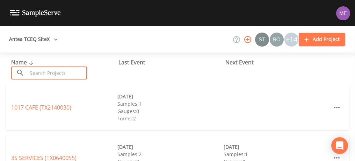
click at [40, 74] on input "text" at bounding box center [57, 72] width 60 height 13
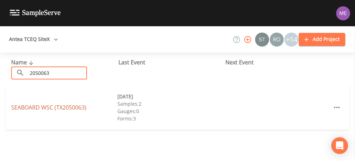
type input "2050063"
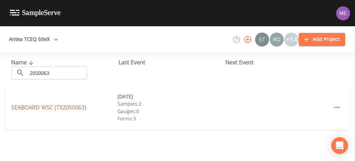
click at [30, 107] on link "SEABOARD WSC (TX2050063)" at bounding box center [48, 107] width 75 height 8
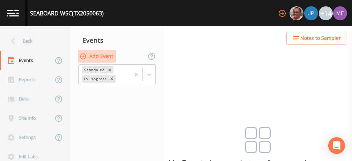
click at [95, 54] on button "Add Event" at bounding box center [97, 56] width 38 height 13
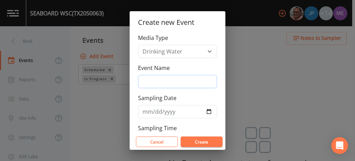
click at [155, 83] on input "Event Name" at bounding box center [177, 81] width 79 height 13
type input "3QSamples"
click at [146, 110] on input "Sampling Date" at bounding box center [177, 111] width 79 height 13
type input "[DATE]"
click at [190, 137] on button "Create" at bounding box center [202, 141] width 42 height 10
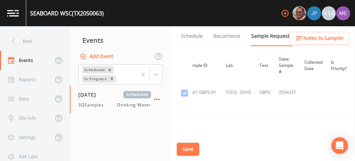
scroll to position [94, 0]
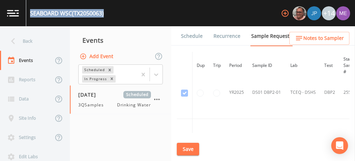
drag, startPoint x: 30, startPoint y: 12, endPoint x: 105, endPoint y: 16, distance: 75.9
click at [105, 16] on div "SEABOARD WSC (TX2050063) +14" at bounding box center [177, 13] width 355 height 26
copy div "SEABOARD WSC (TX2050063)"
click at [189, 37] on link "Schedule" at bounding box center [192, 36] width 24 height 20
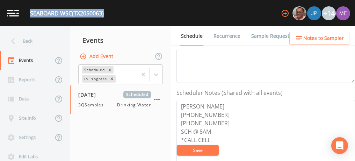
scroll to position [160, 0]
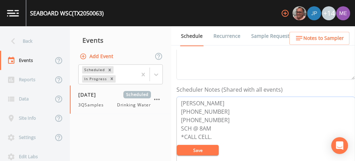
drag, startPoint x: 179, startPoint y: 101, endPoint x: 216, endPoint y: 116, distance: 39.5
click at [216, 116] on textarea "[PERSON_NAME] [PHONE_NUMBER] [PHONE_NUMBER] SCH @ 8AM *CALL CELL." at bounding box center [265, 140] width 178 height 89
